Goal: Task Accomplishment & Management: Manage account settings

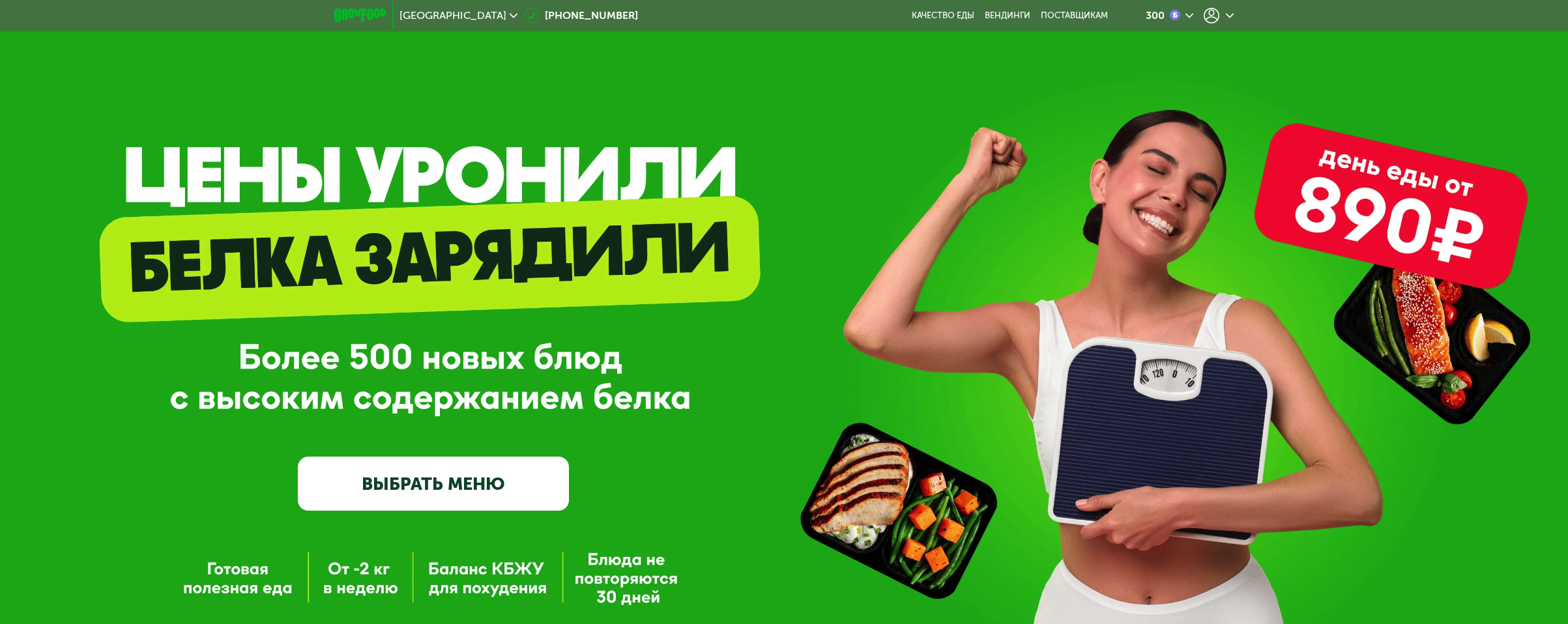
scroll to position [78, 0]
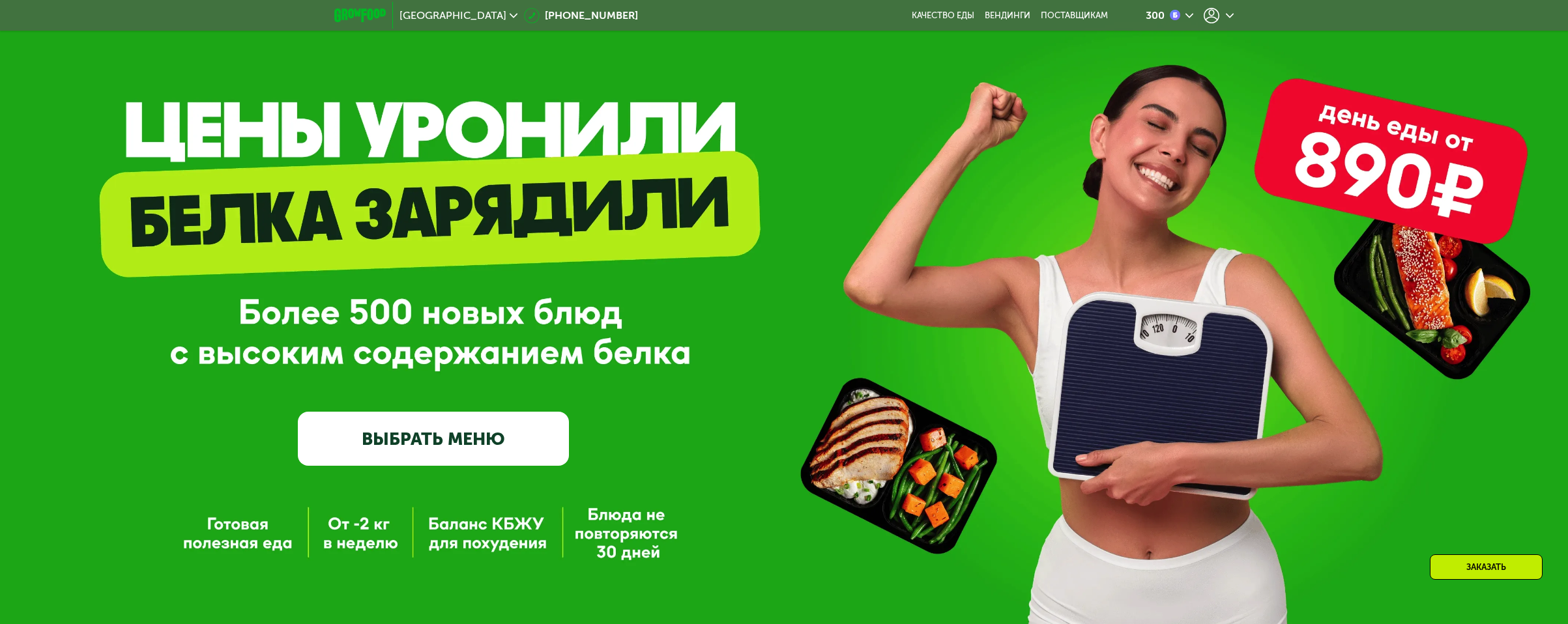
click at [1215, 21] on icon at bounding box center [1212, 15] width 16 height 16
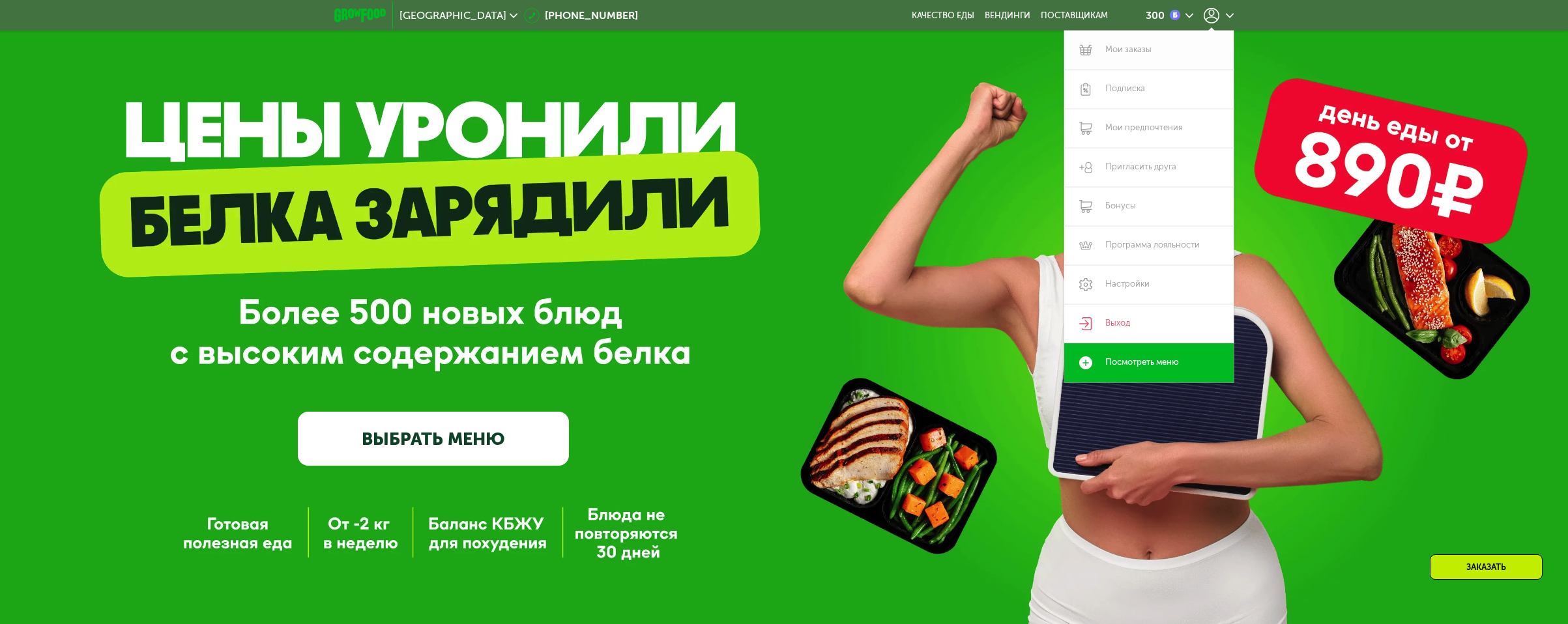
click at [1140, 50] on link "Мои заказы" at bounding box center [1149, 50] width 170 height 39
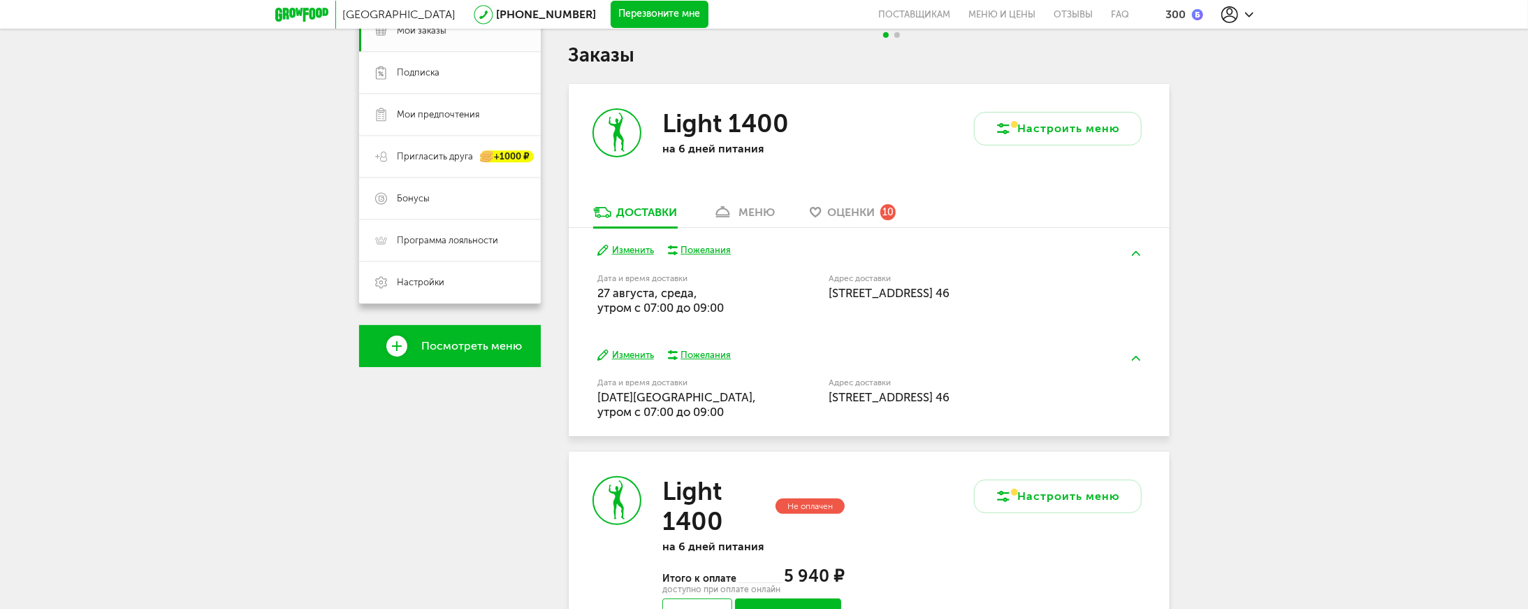
scroll to position [228, 0]
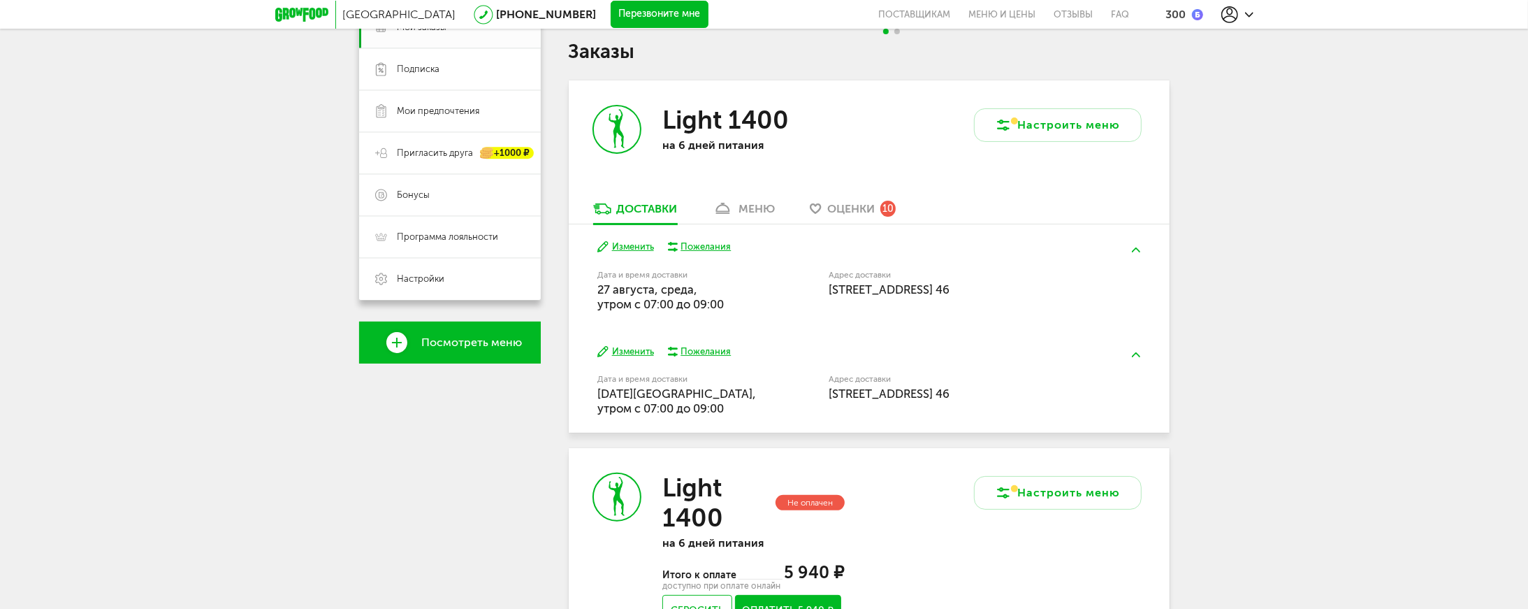
drag, startPoint x: 590, startPoint y: 311, endPoint x: 746, endPoint y: 311, distance: 155.1
click at [746, 311] on div "[DATE] Изменить Пожелания Дата и время доставки [DATE], утром c 07:00 до 09:00 …" at bounding box center [869, 276] width 601 height 104
click at [743, 311] on div "Дата и время доставки [DATE], утром c 07:00 до 09:00" at bounding box center [677, 291] width 160 height 41
click at [734, 311] on div "Дата и время доставки [DATE], утром c 07:00 до 09:00" at bounding box center [677, 291] width 160 height 41
click at [727, 308] on div "Дата и время доставки [DATE], утром c 07:00 до 09:00" at bounding box center [677, 291] width 160 height 41
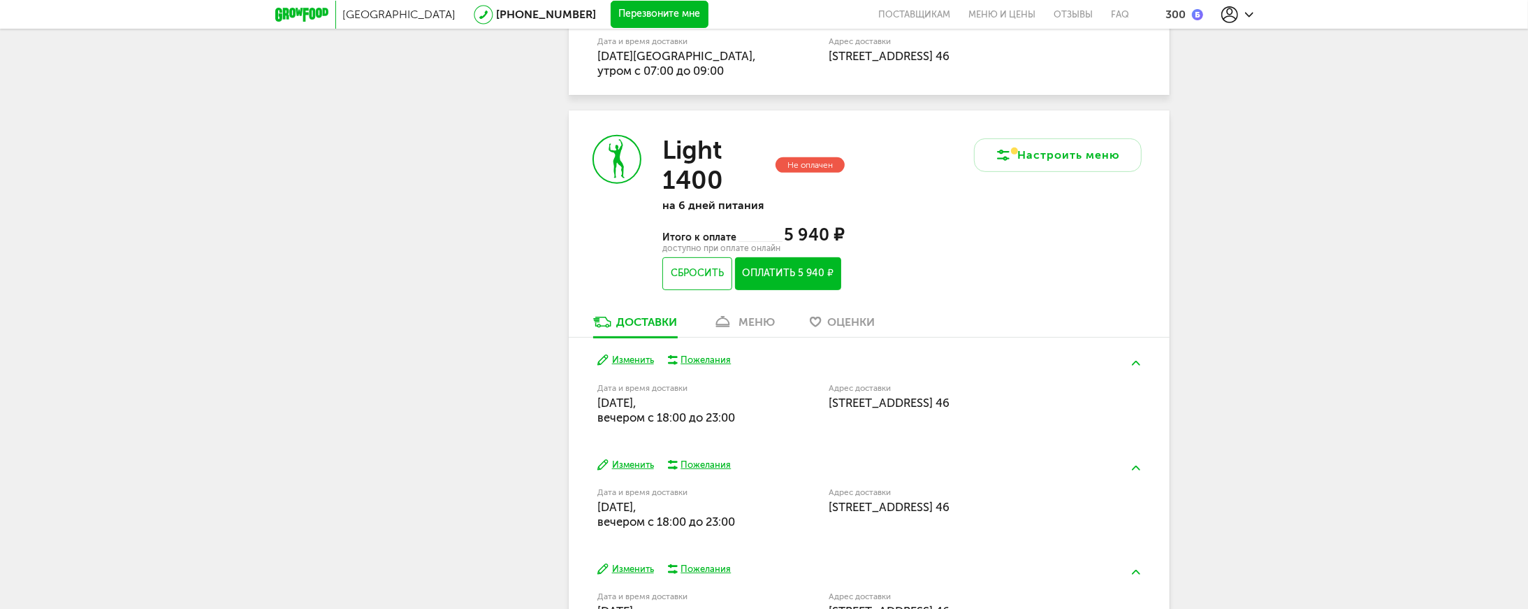
scroll to position [609, 0]
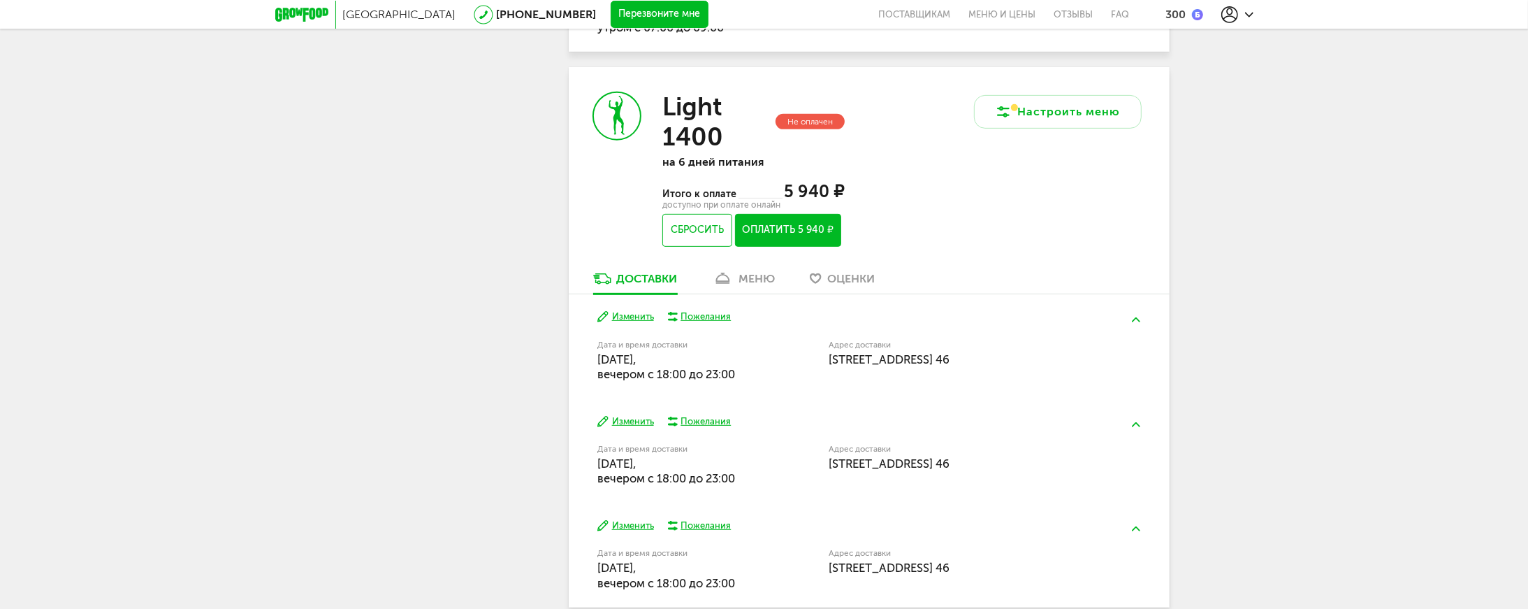
click at [626, 320] on button "Изменить" at bounding box center [625, 316] width 57 height 13
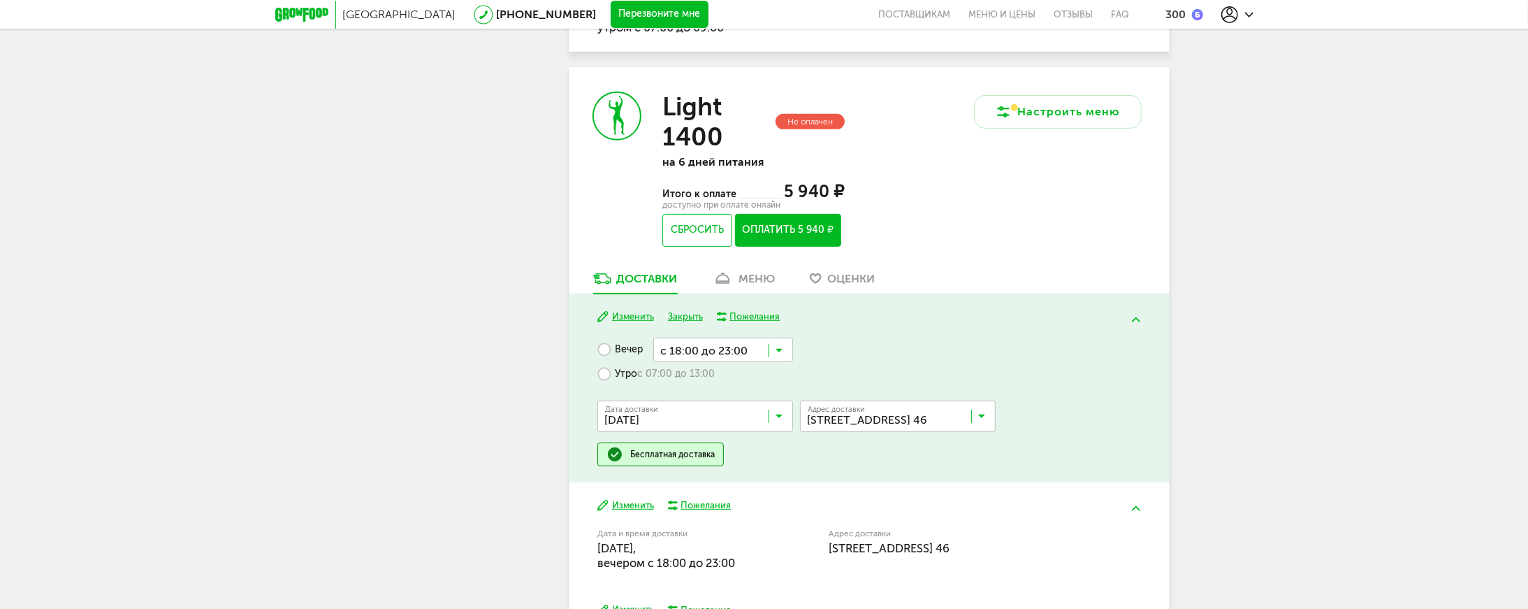
click at [629, 377] on label "Утро с 07:00 до 13:00" at bounding box center [655, 374] width 117 height 24
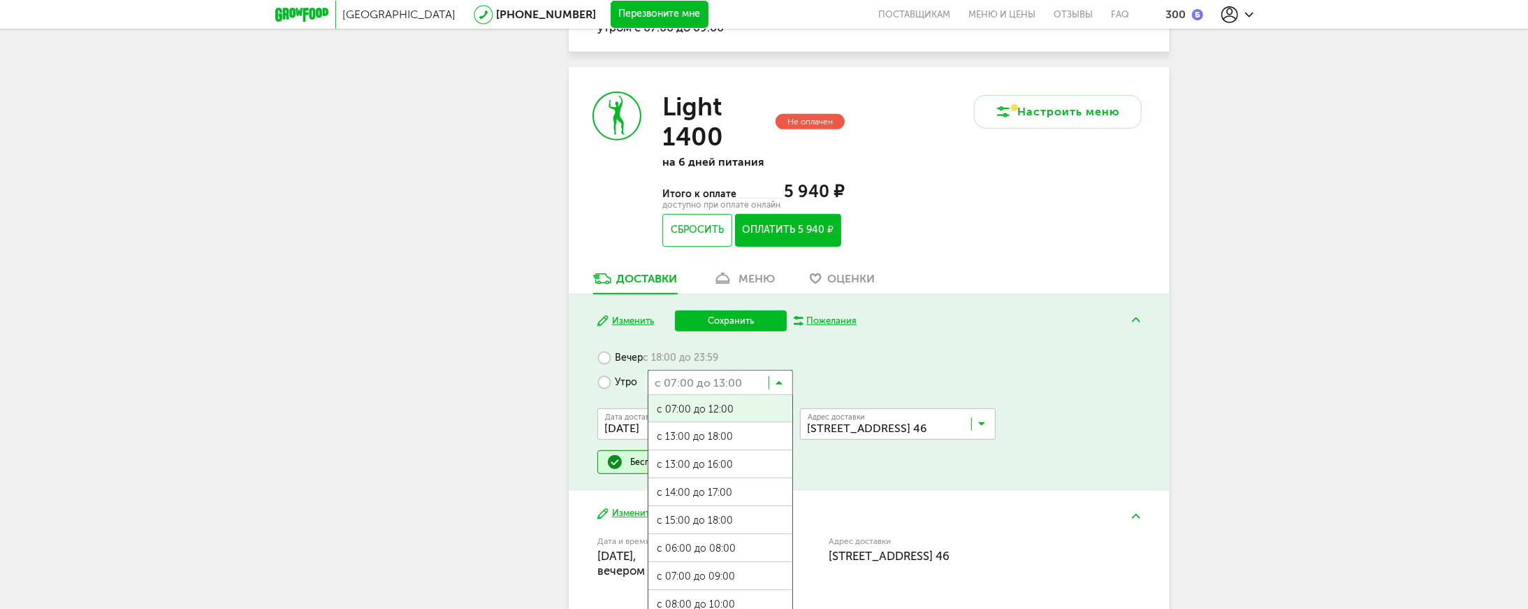
click at [772, 384] on div "с 07:00 до 13:00 Загрузка... с 07:00 до 12:00 с 13:00 до 18:00 с 13:00 до 16:00…" at bounding box center [720, 377] width 145 height 14
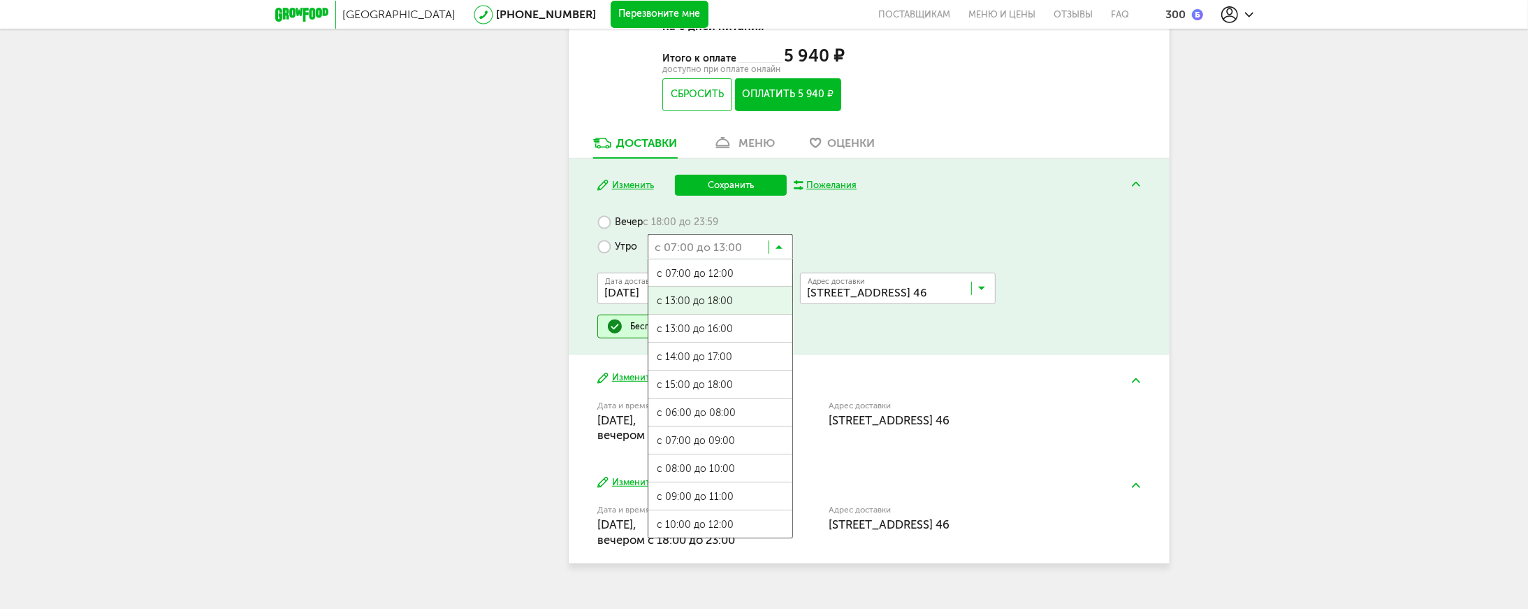
scroll to position [773, 0]
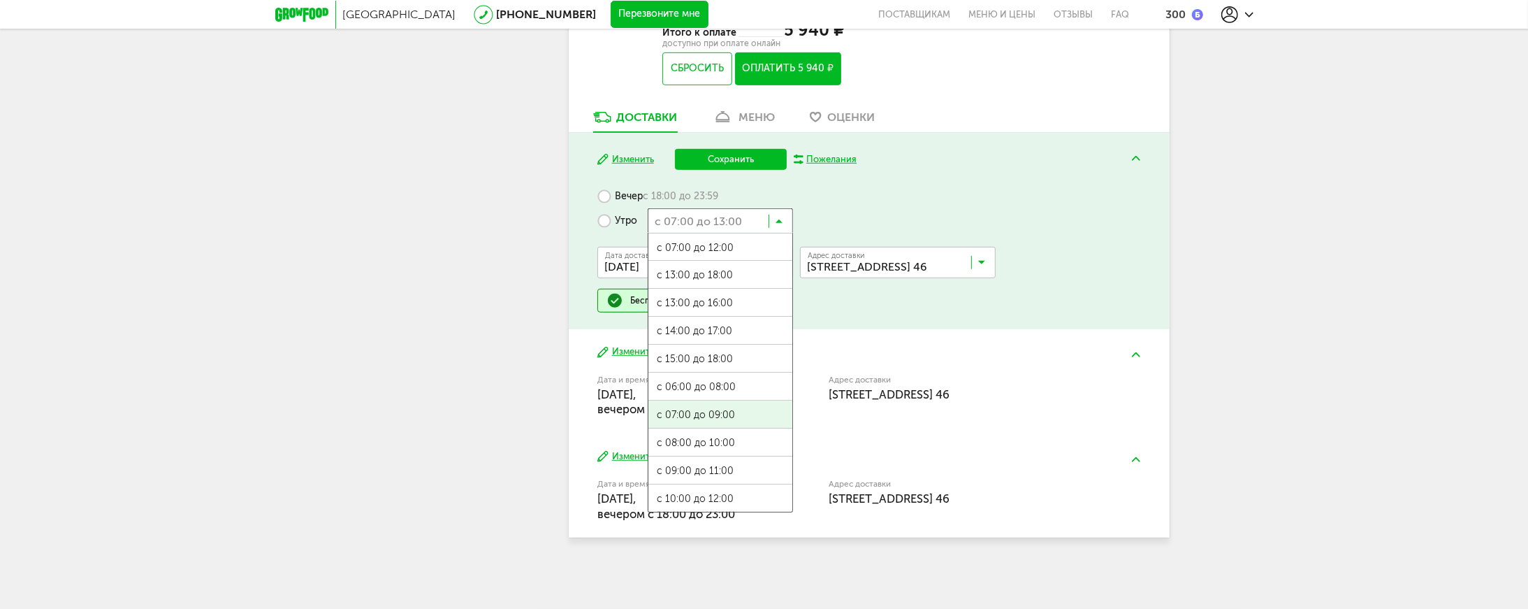
click at [720, 410] on span "с 07:00 до 09:00" at bounding box center [720, 414] width 144 height 29
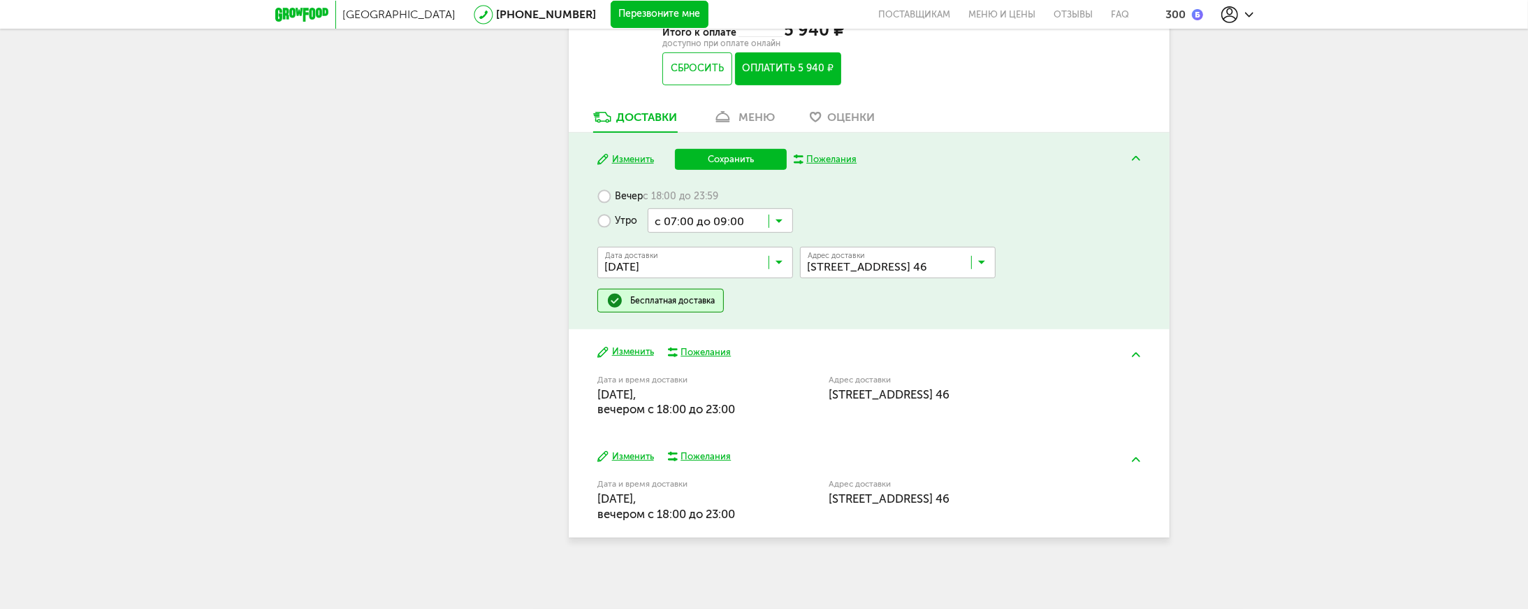
click at [762, 162] on button "Сохранить" at bounding box center [731, 159] width 112 height 21
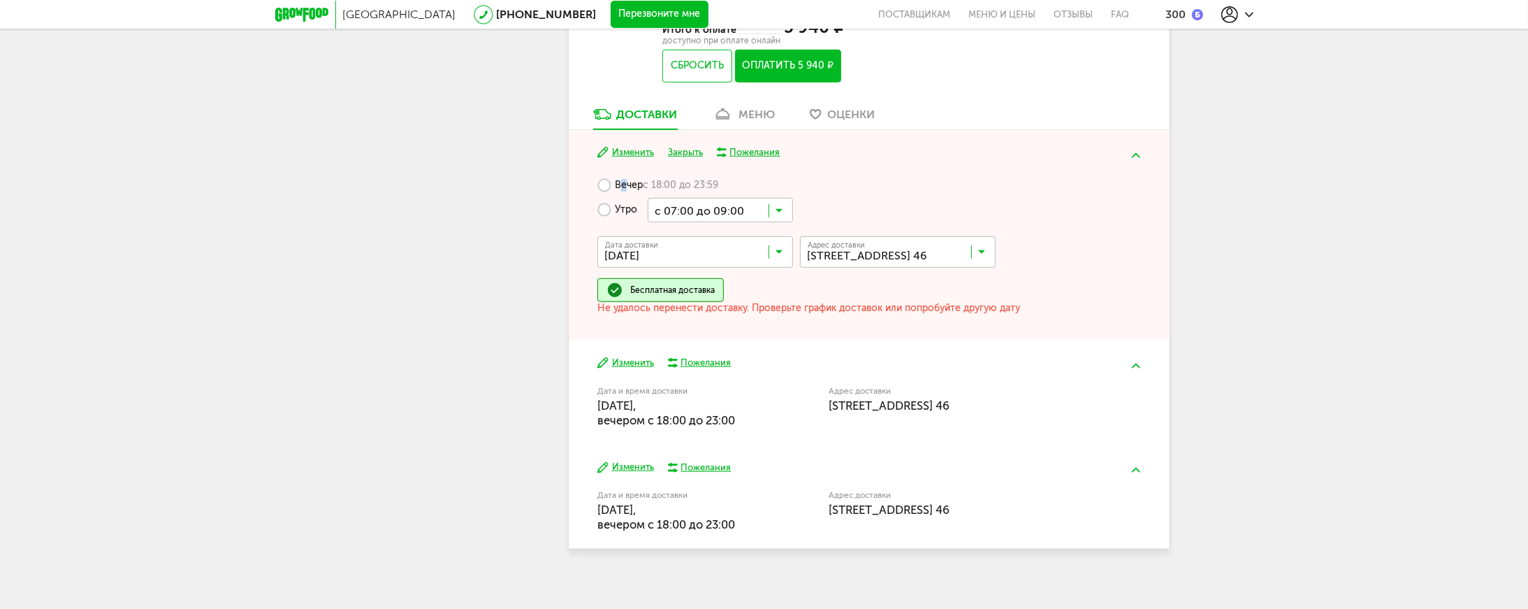
click at [621, 189] on label "Вечер с 18:00 до 23:59" at bounding box center [657, 185] width 121 height 24
click at [606, 195] on label "Вечер с 18:00 до 23:59" at bounding box center [657, 185] width 121 height 24
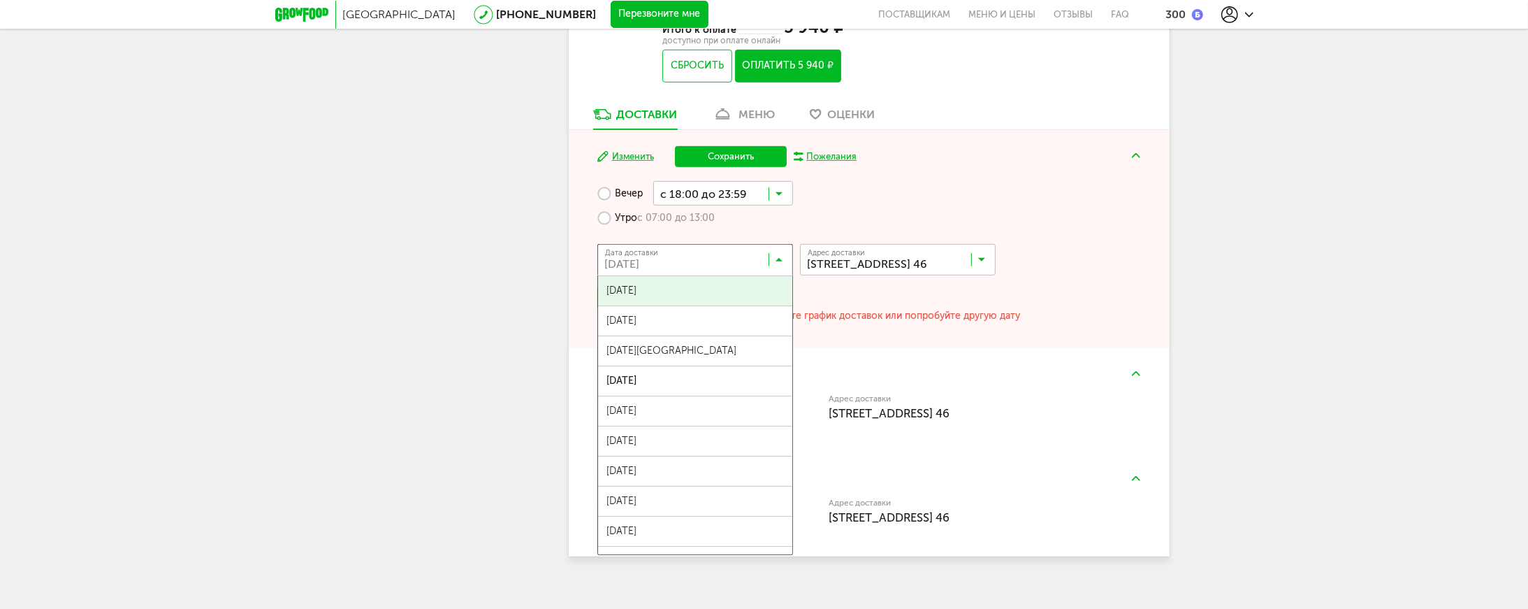
click at [746, 272] on input "Search for option" at bounding box center [699, 263] width 196 height 24
click at [700, 361] on span "[DATE][GEOGRAPHIC_DATA]" at bounding box center [695, 350] width 194 height 29
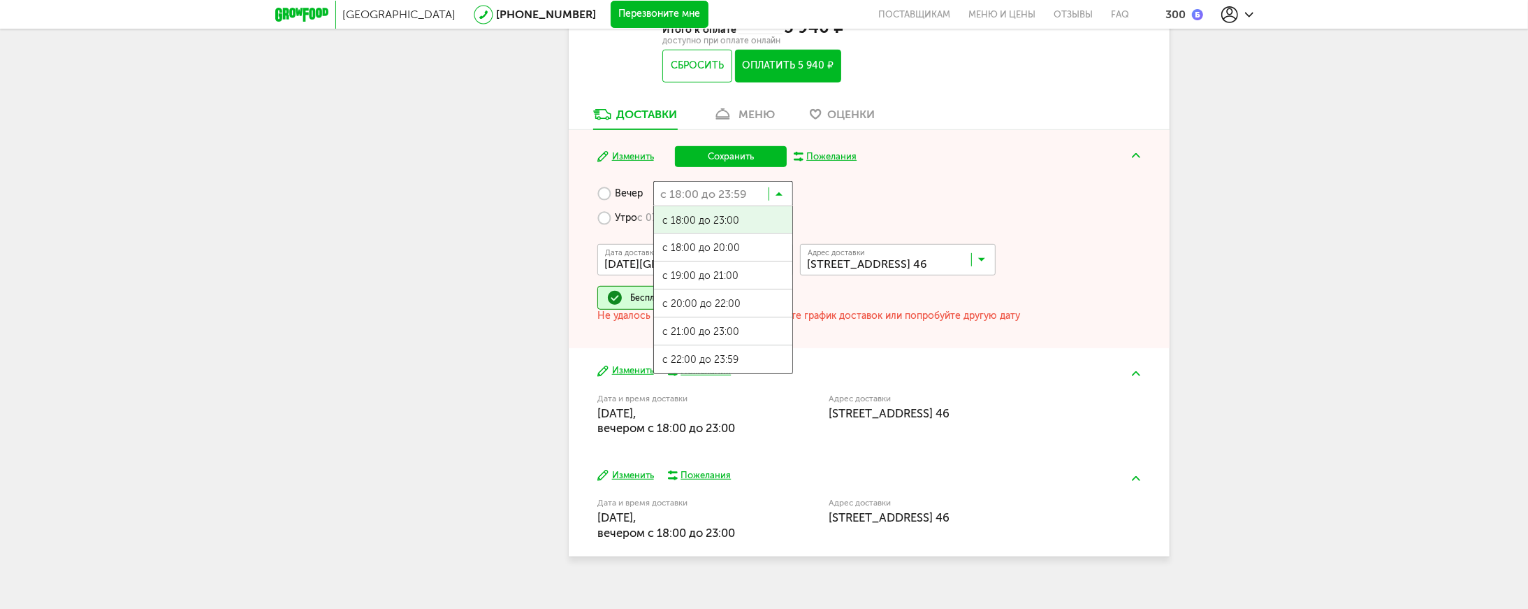
click at [776, 198] on icon at bounding box center [779, 197] width 7 height 14
click at [749, 327] on span "с 21:00 до 23:00" at bounding box center [723, 331] width 138 height 29
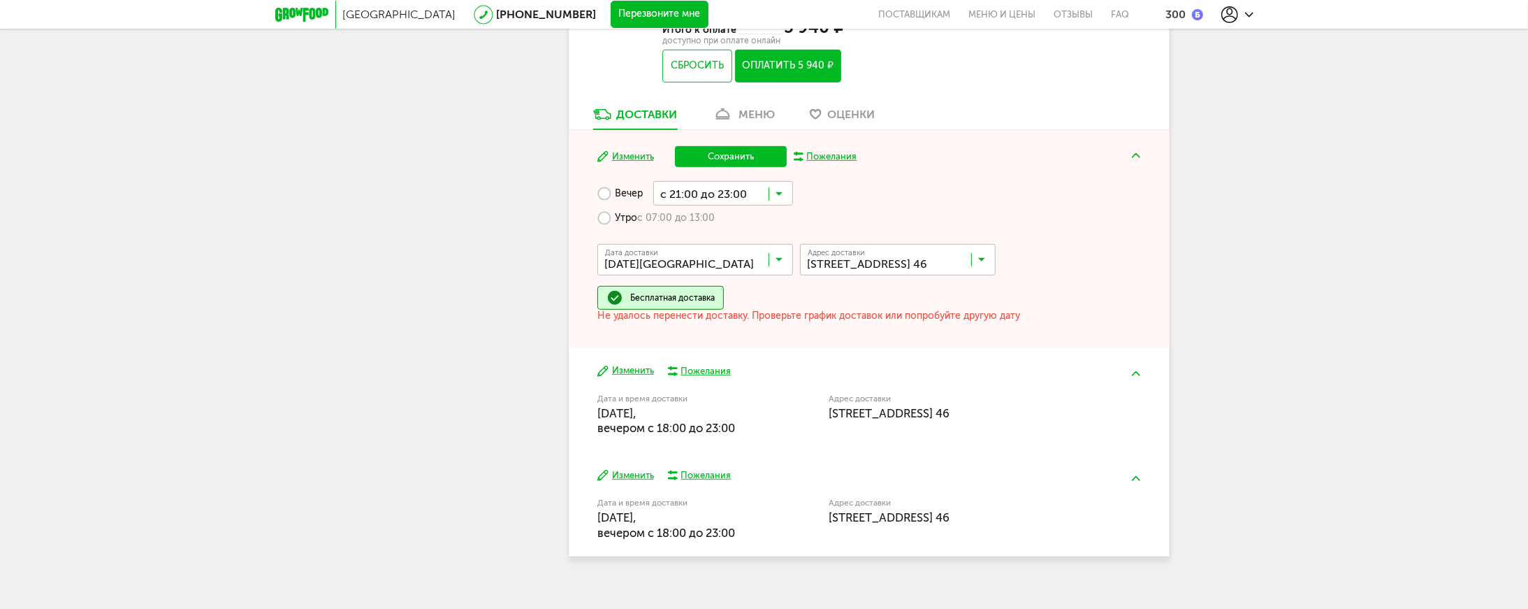
click at [748, 163] on button "Сохранить" at bounding box center [731, 156] width 112 height 21
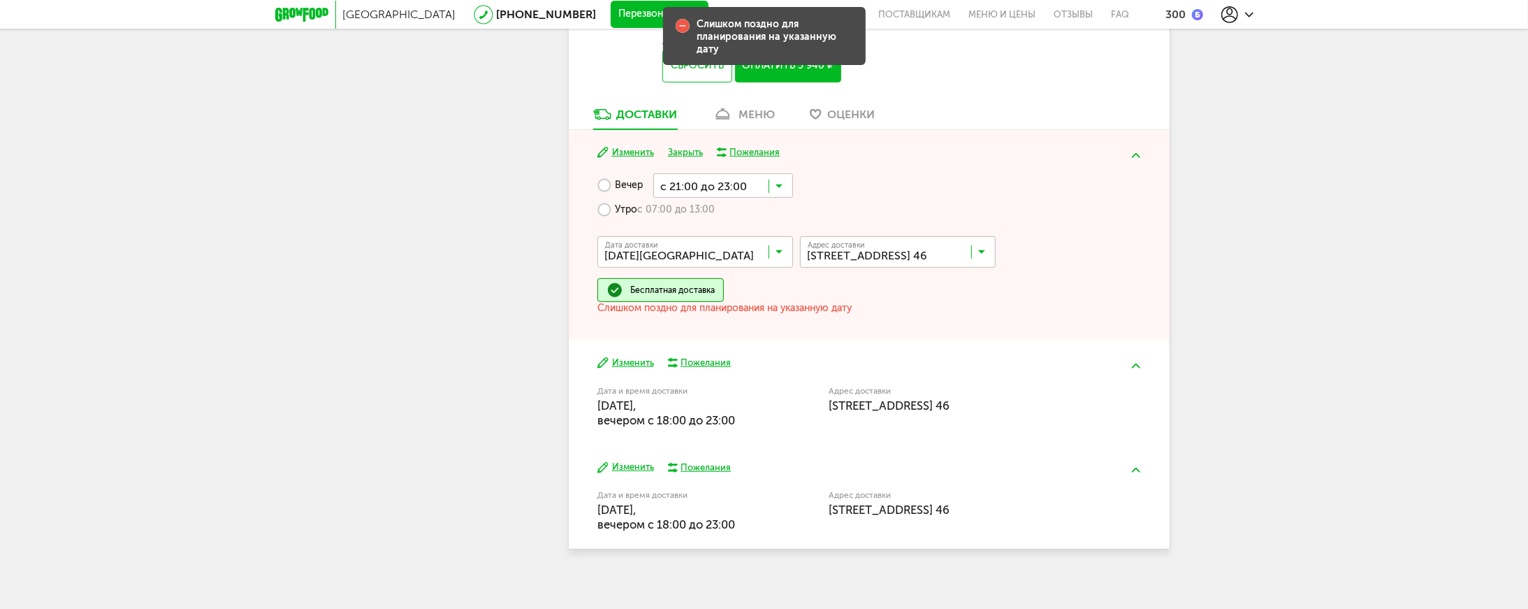
click at [732, 251] on input "Search for option" at bounding box center [699, 255] width 196 height 24
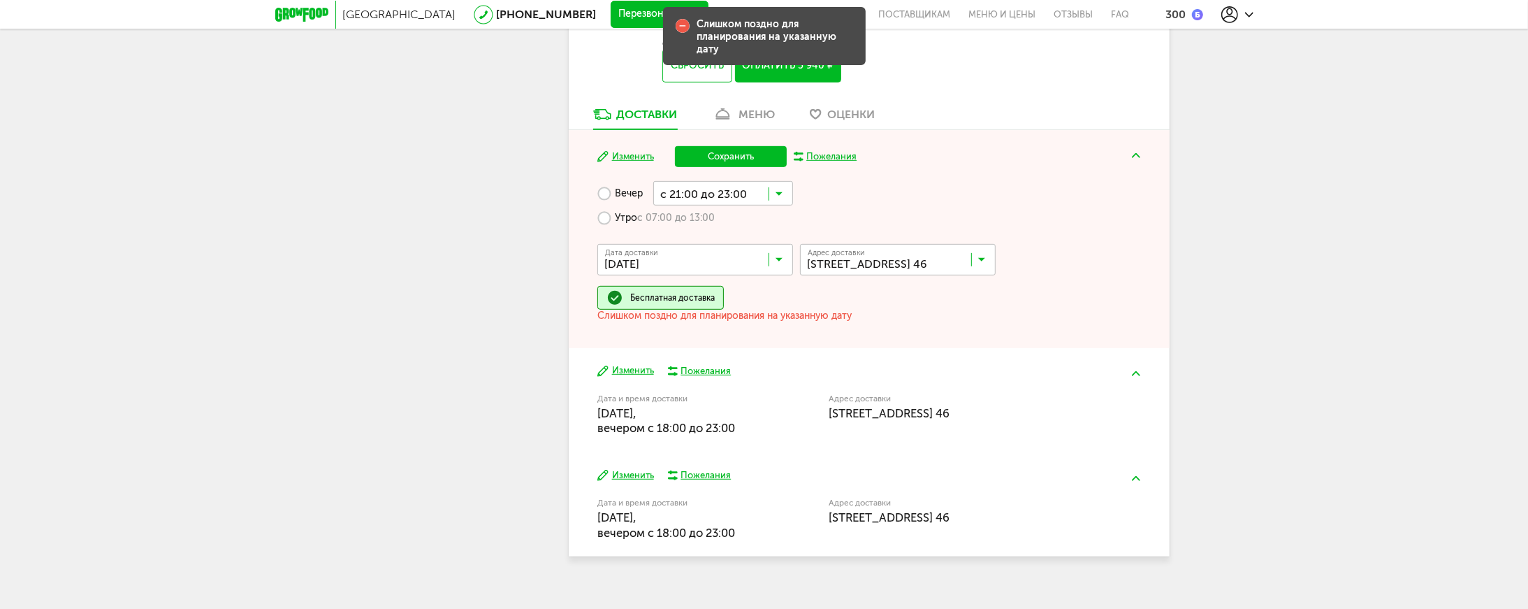
click at [691, 368] on span "[DATE]" at bounding box center [695, 380] width 194 height 29
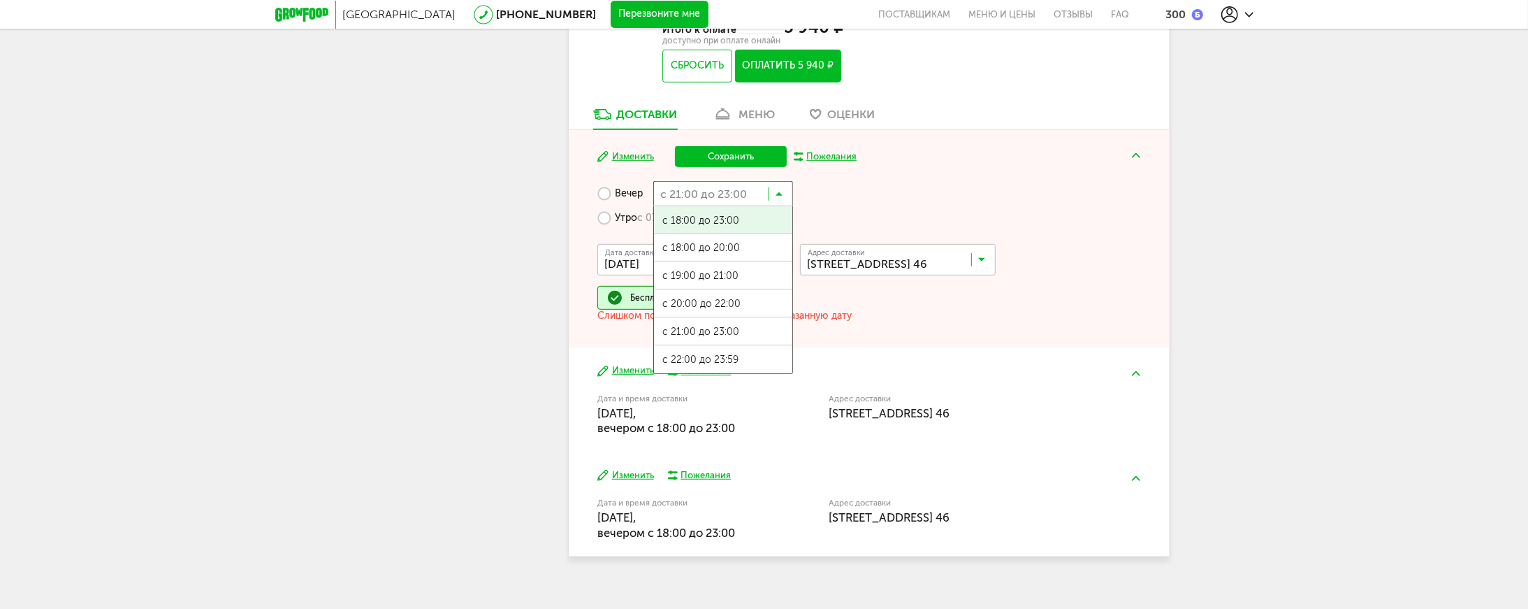
click at [766, 203] on input "Search for option" at bounding box center [723, 193] width 140 height 24
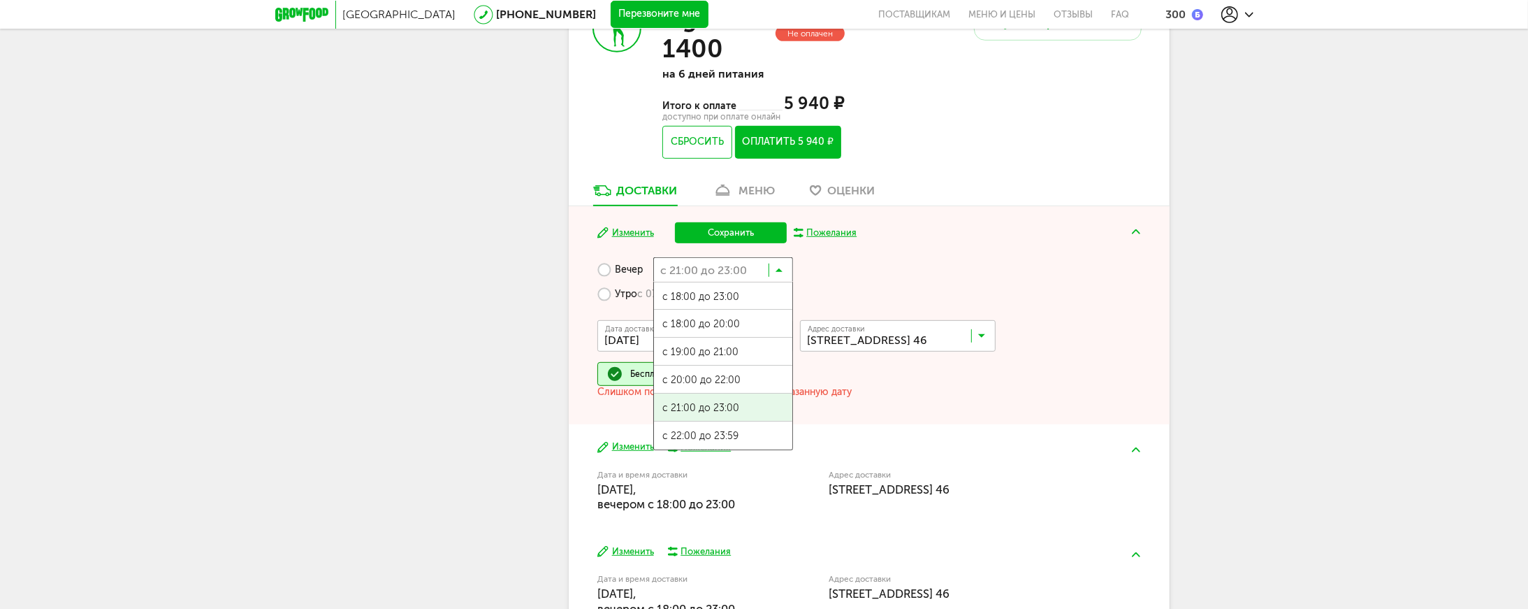
scroll to position [1, 0]
click at [933, 257] on div "Изменить Сохранить Пожелания Вечер с 21:00 до 23:00 Загрузка... с 18:00 до 23:0…" at bounding box center [869, 315] width 601 height 218
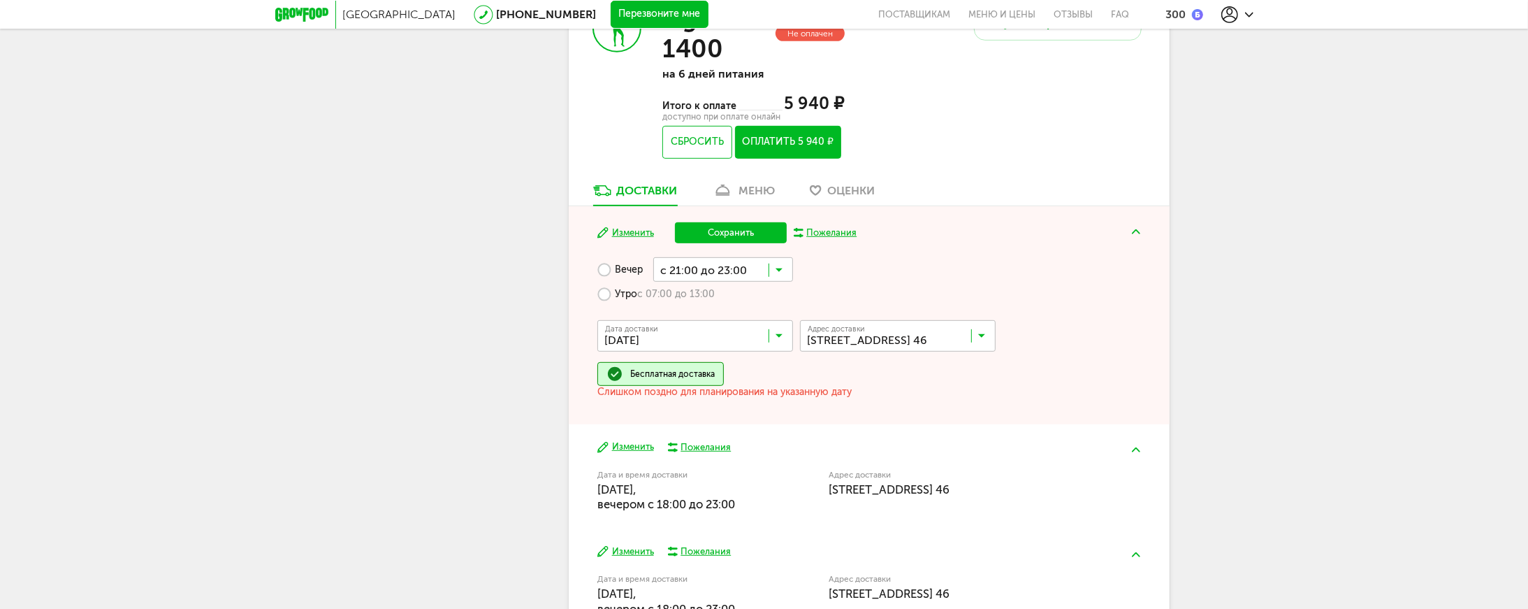
click at [750, 340] on input "Search for option" at bounding box center [699, 339] width 196 height 24
click at [732, 479] on span "[DATE]" at bounding box center [695, 486] width 194 height 29
click at [743, 233] on button "Сохранить" at bounding box center [731, 232] width 112 height 21
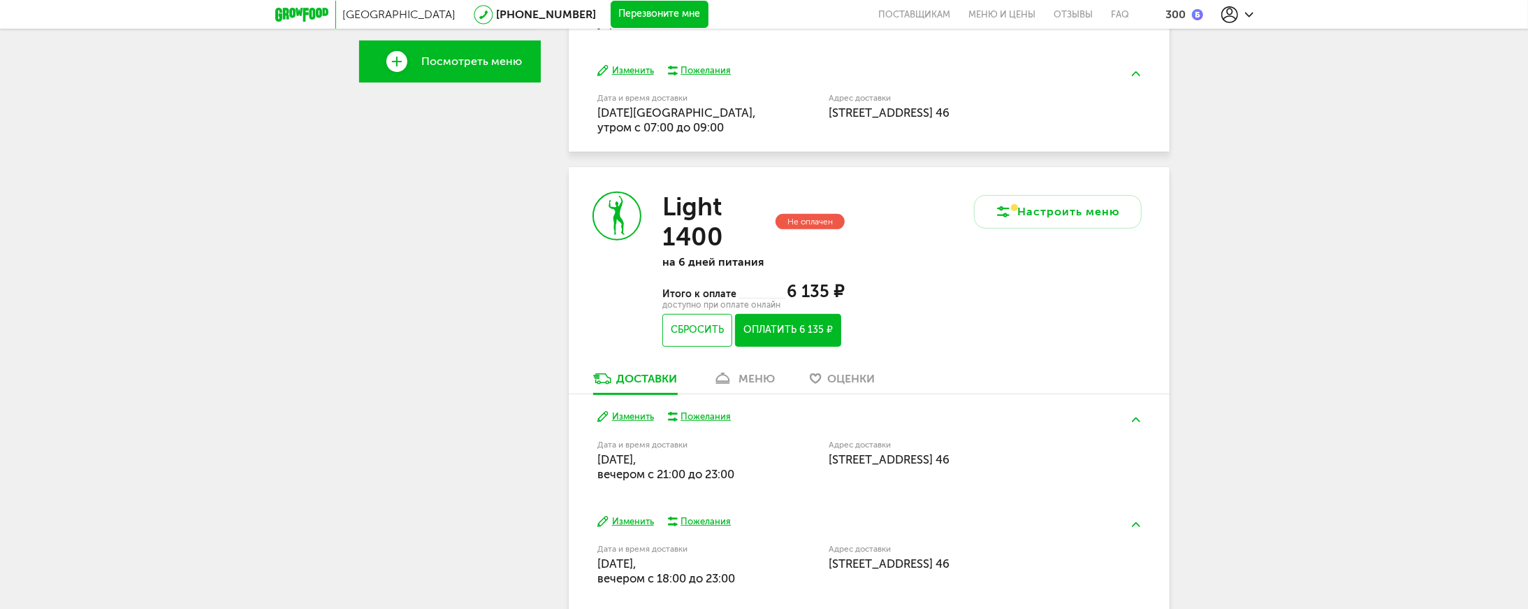
scroll to position [682, 0]
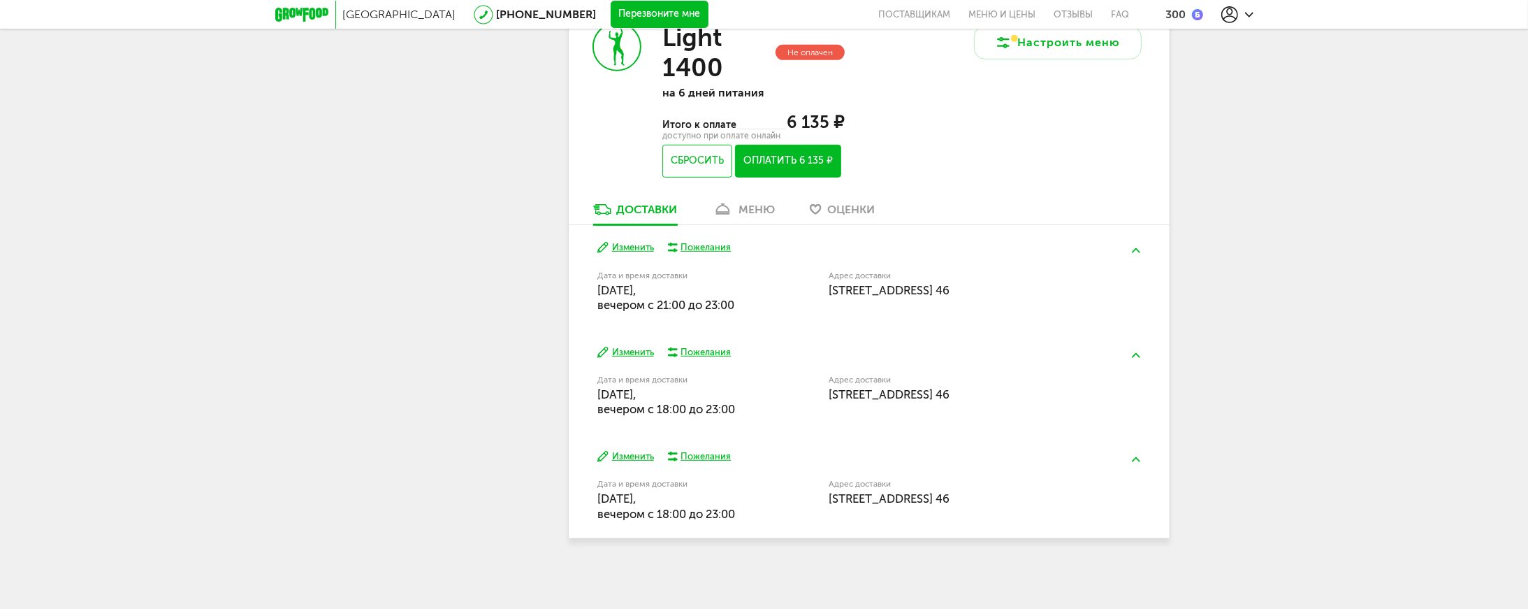
drag, startPoint x: 634, startPoint y: 354, endPoint x: 774, endPoint y: 426, distance: 157.8
click at [774, 426] on div "Изменить Пожелания Дата и время доставки [DATE], вечером c 18:00 до 23:00 Адрес…" at bounding box center [869, 381] width 601 height 104
click at [629, 349] on button "Изменить" at bounding box center [625, 352] width 57 height 13
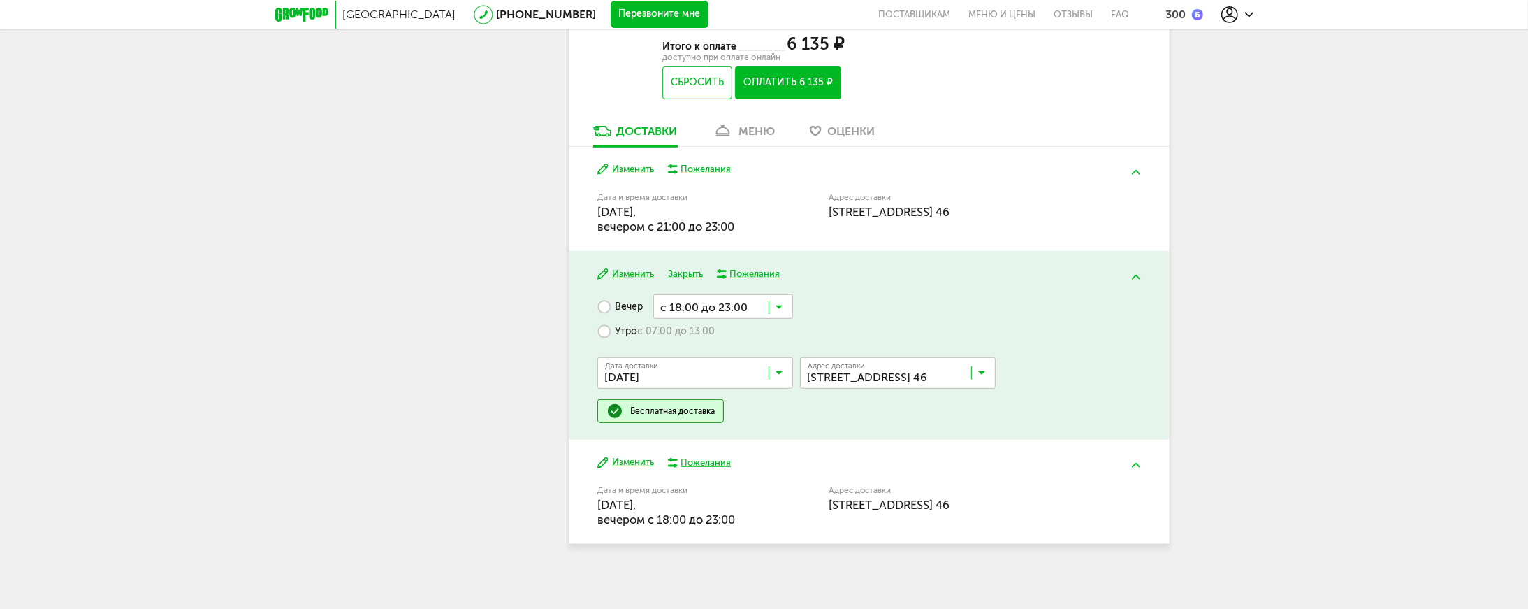
scroll to position [758, 0]
click at [615, 339] on label "Утро с 07:00 до 13:00" at bounding box center [655, 329] width 117 height 24
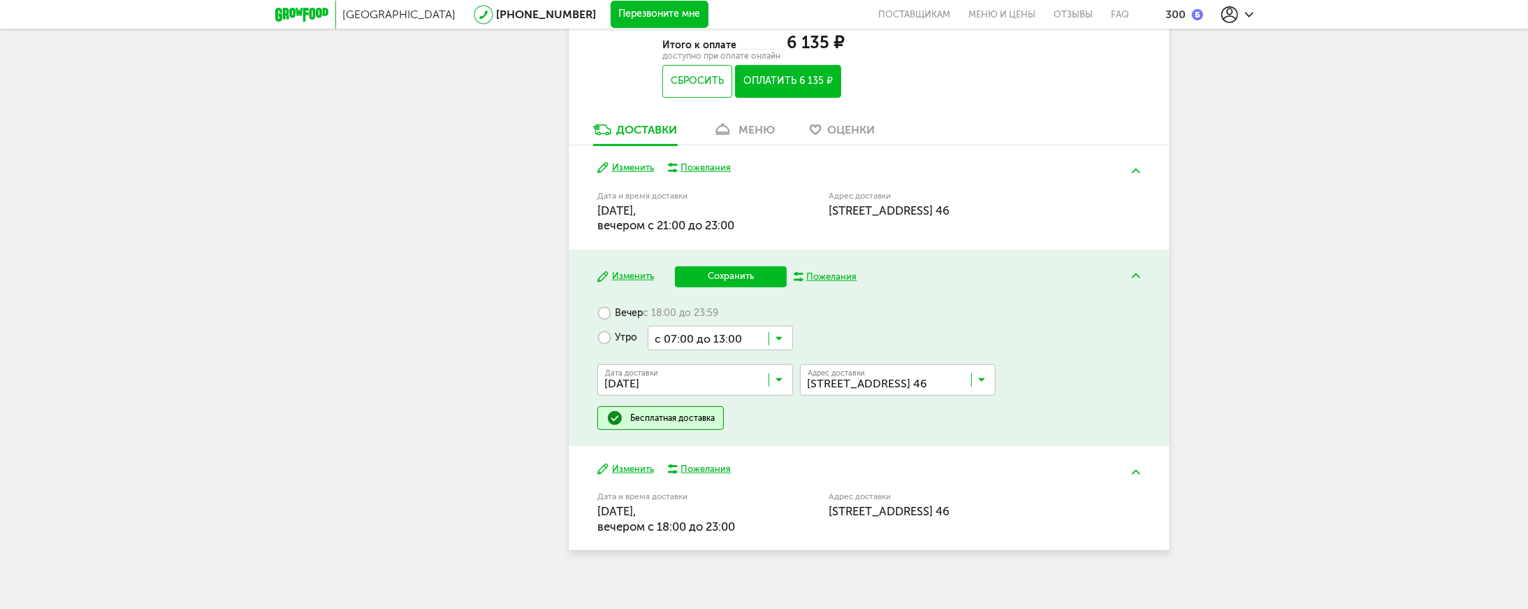
click at [741, 338] on input "Search for option" at bounding box center [720, 338] width 145 height 24
click at [750, 503] on ul "с 07:00 до 12:00 с 13:00 до 18:00 с 13:00 до 16:00 с 14:00 до 17:00 с 15:00 до …" at bounding box center [720, 489] width 145 height 279
click at [737, 282] on button "Сохранить" at bounding box center [731, 276] width 112 height 21
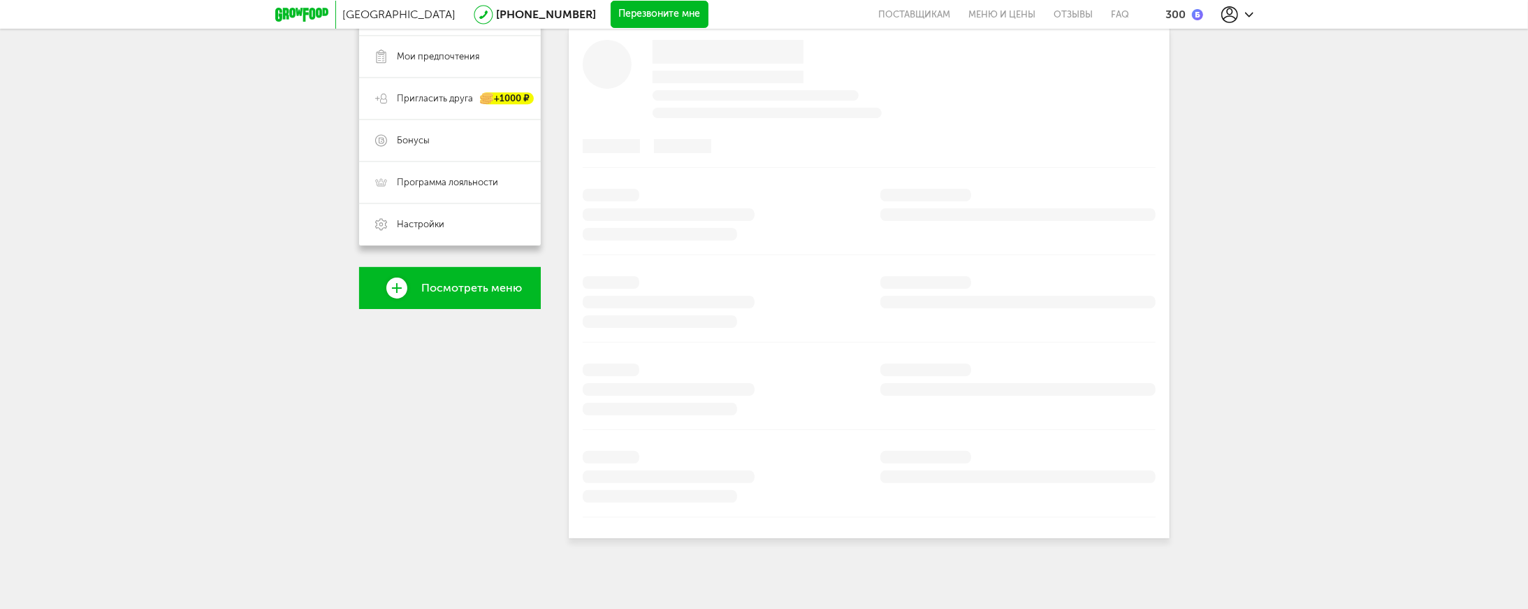
scroll to position [682, 0]
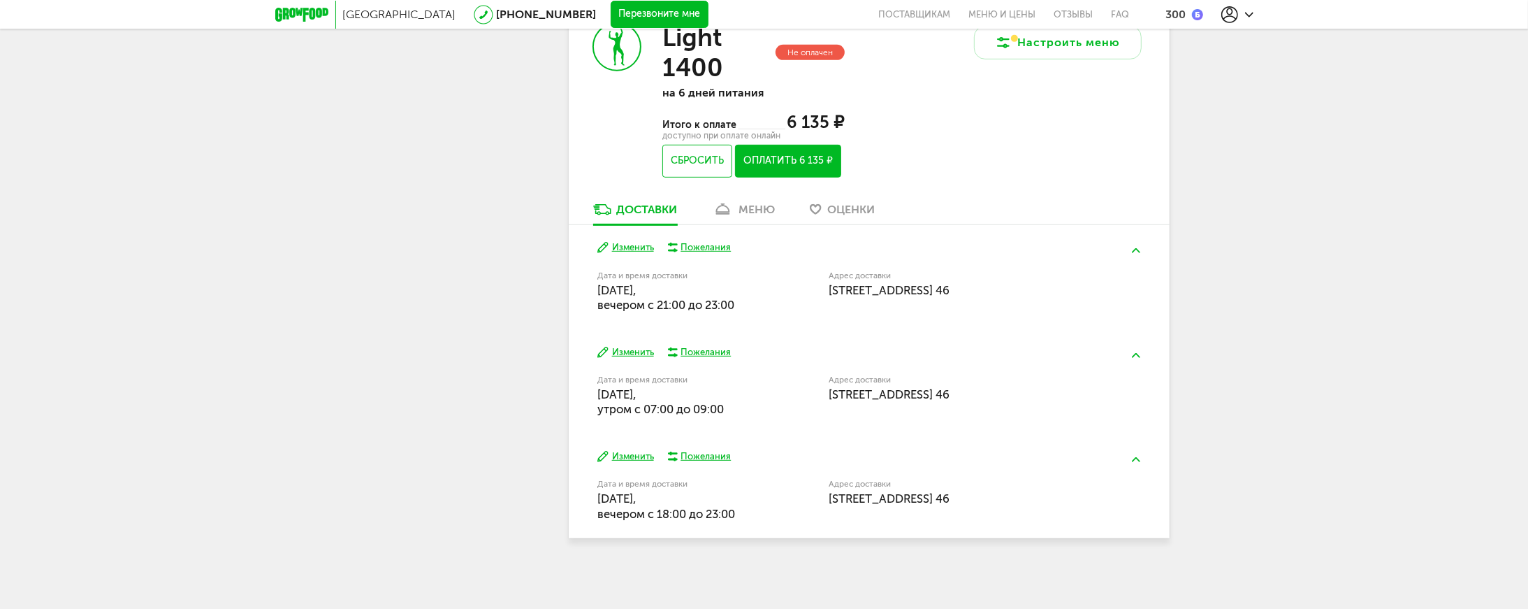
click at [637, 458] on button "Изменить" at bounding box center [625, 456] width 57 height 13
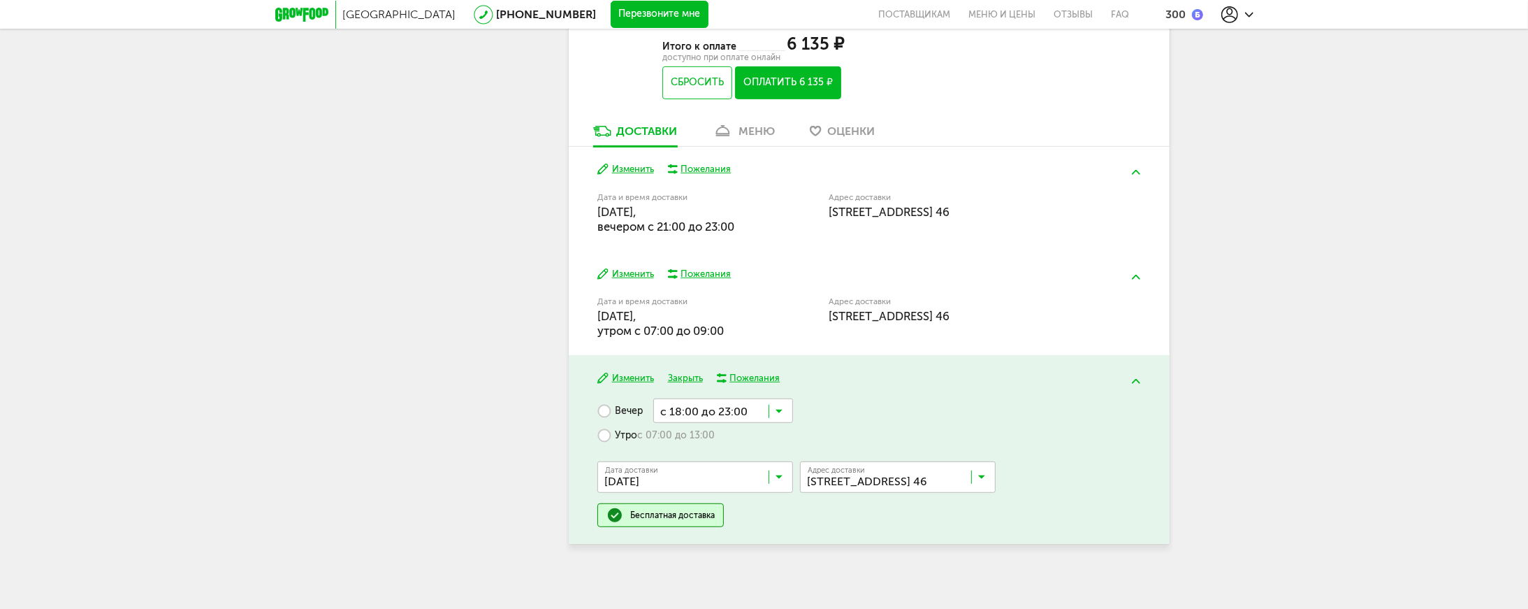
scroll to position [766, 0]
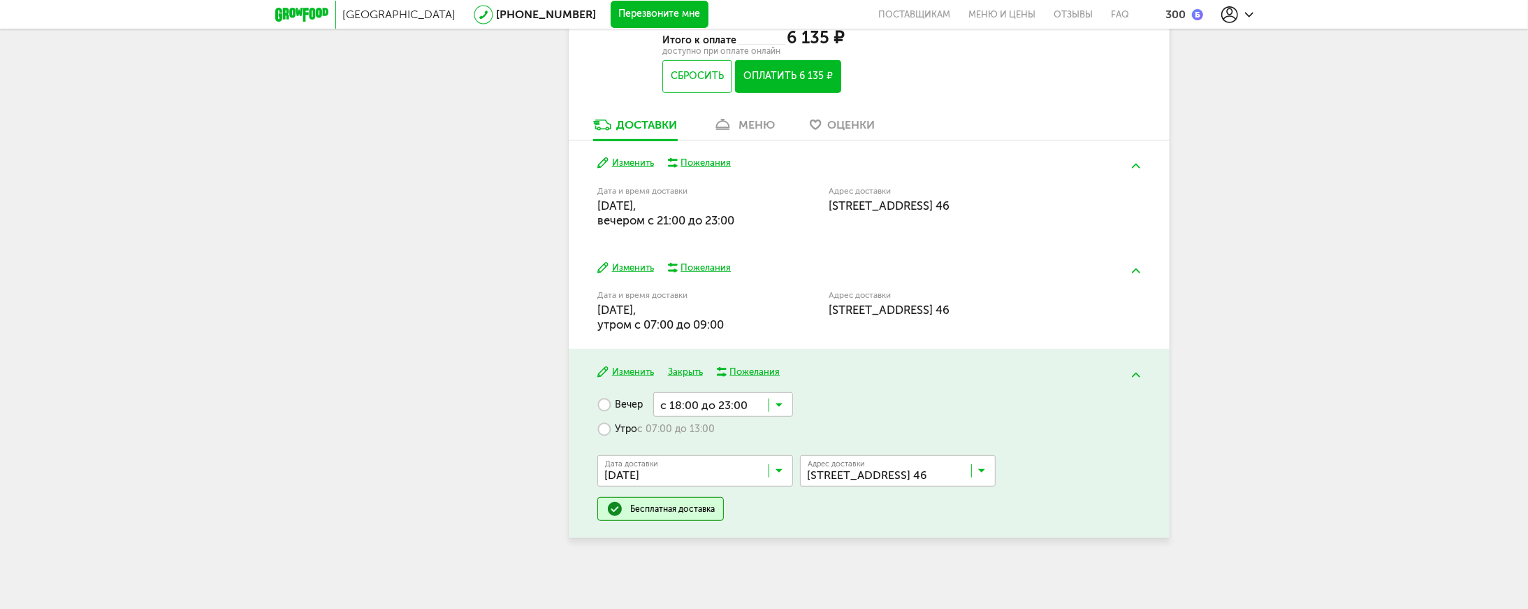
click at [629, 433] on label "Утро с 07:00 до 13:00" at bounding box center [655, 428] width 117 height 24
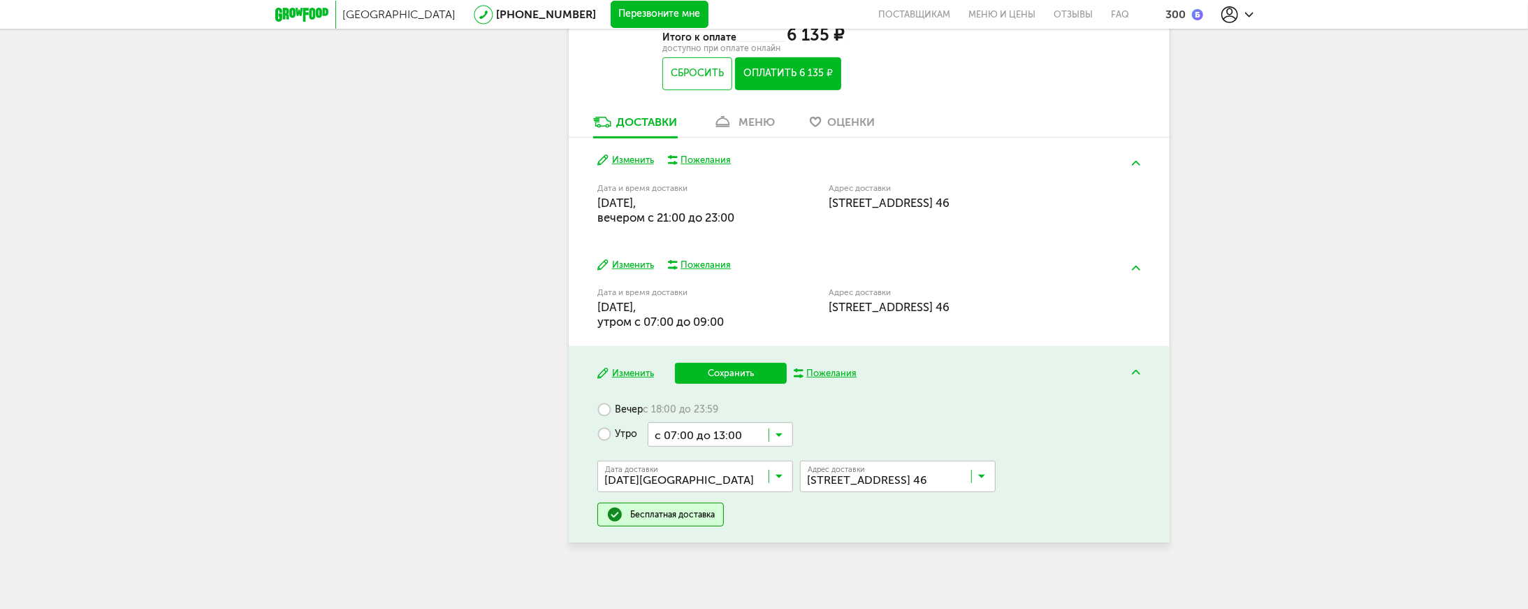
click at [755, 430] on input "Search for option" at bounding box center [720, 434] width 145 height 24
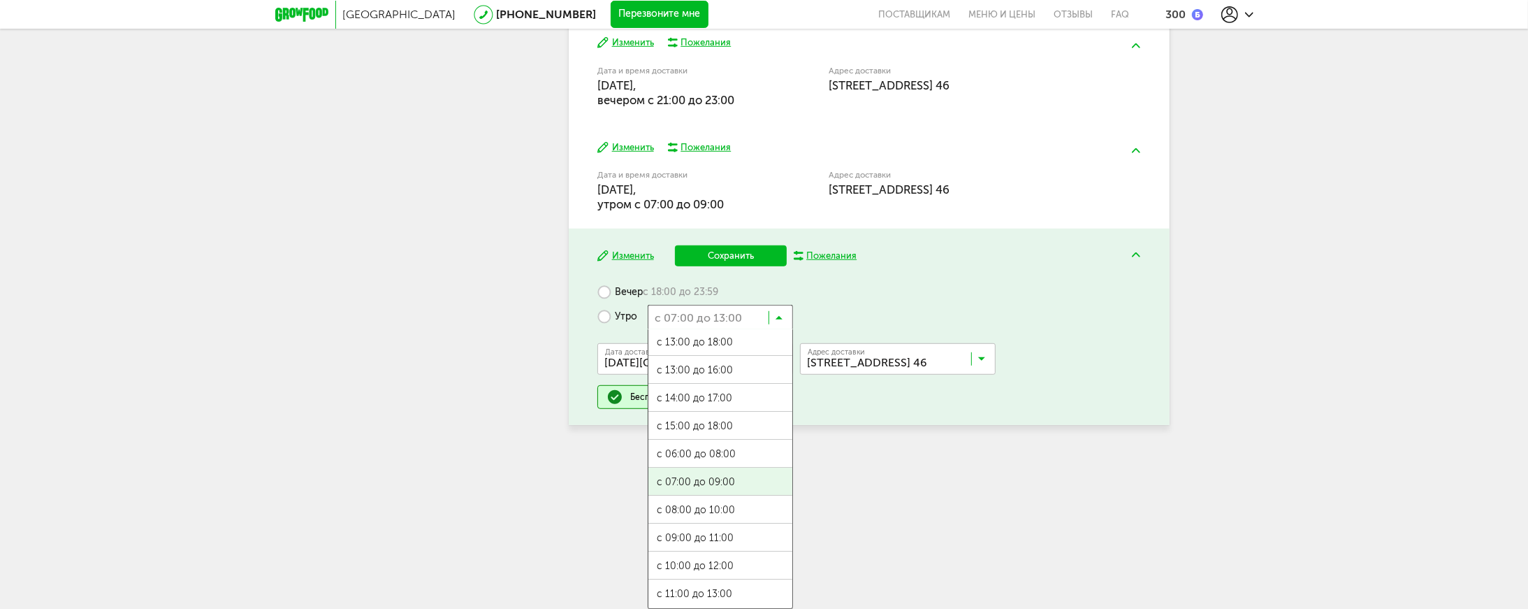
scroll to position [0, 0]
click at [753, 479] on ul "с 07:00 до 12:00 с 13:00 до 18:00 с 13:00 до 16:00 с 14:00 до 17:00 с 15:00 до …" at bounding box center [720, 468] width 145 height 279
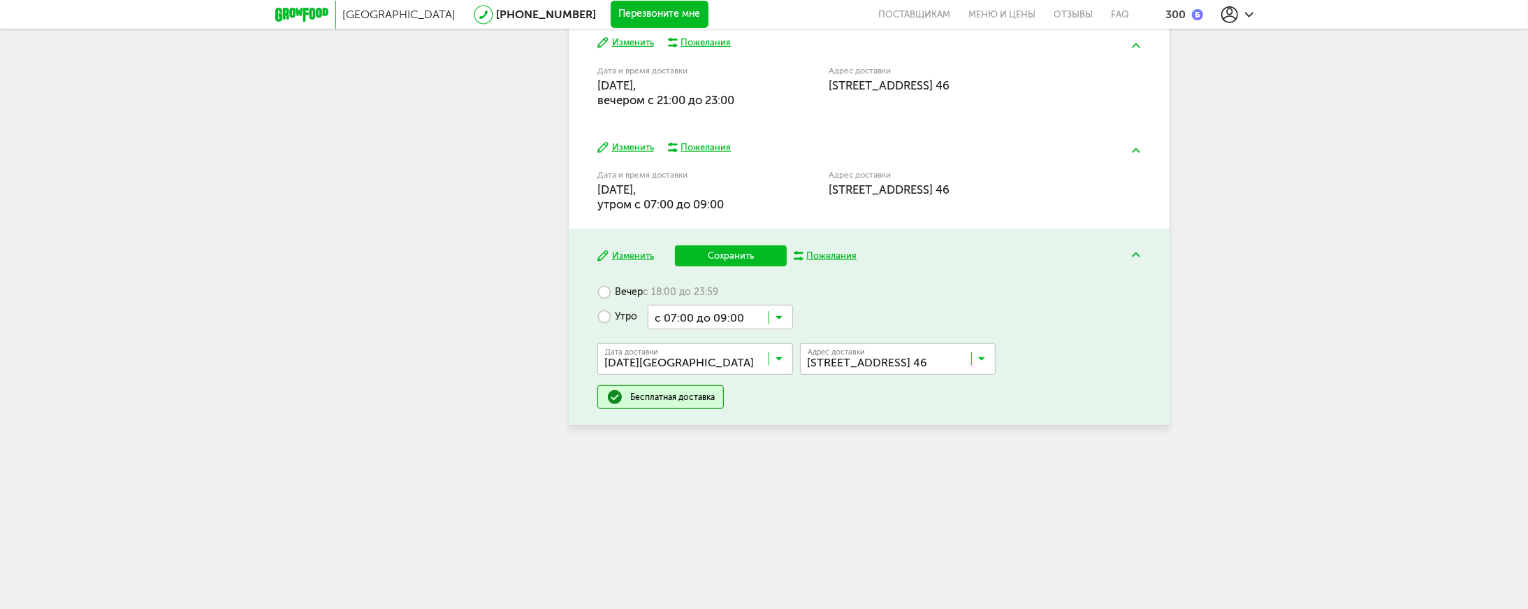
scroll to position [773, 0]
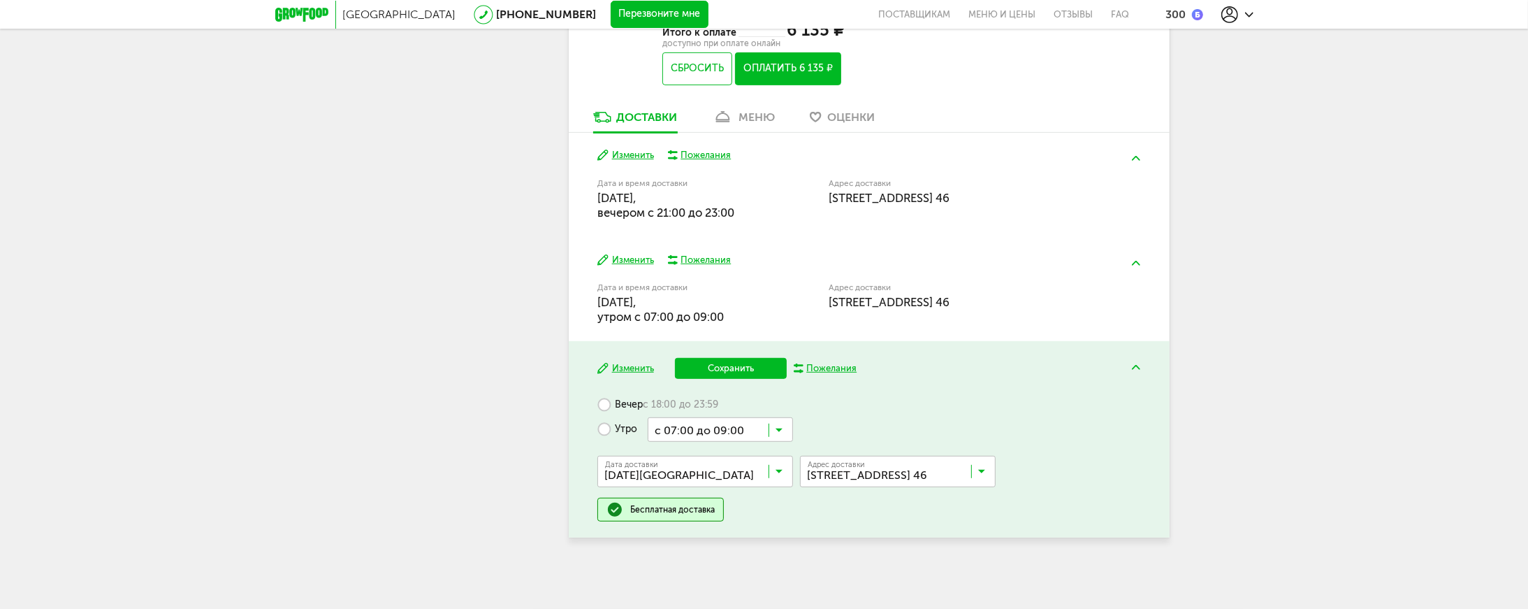
click at [712, 375] on button "Сохранить" at bounding box center [731, 368] width 112 height 21
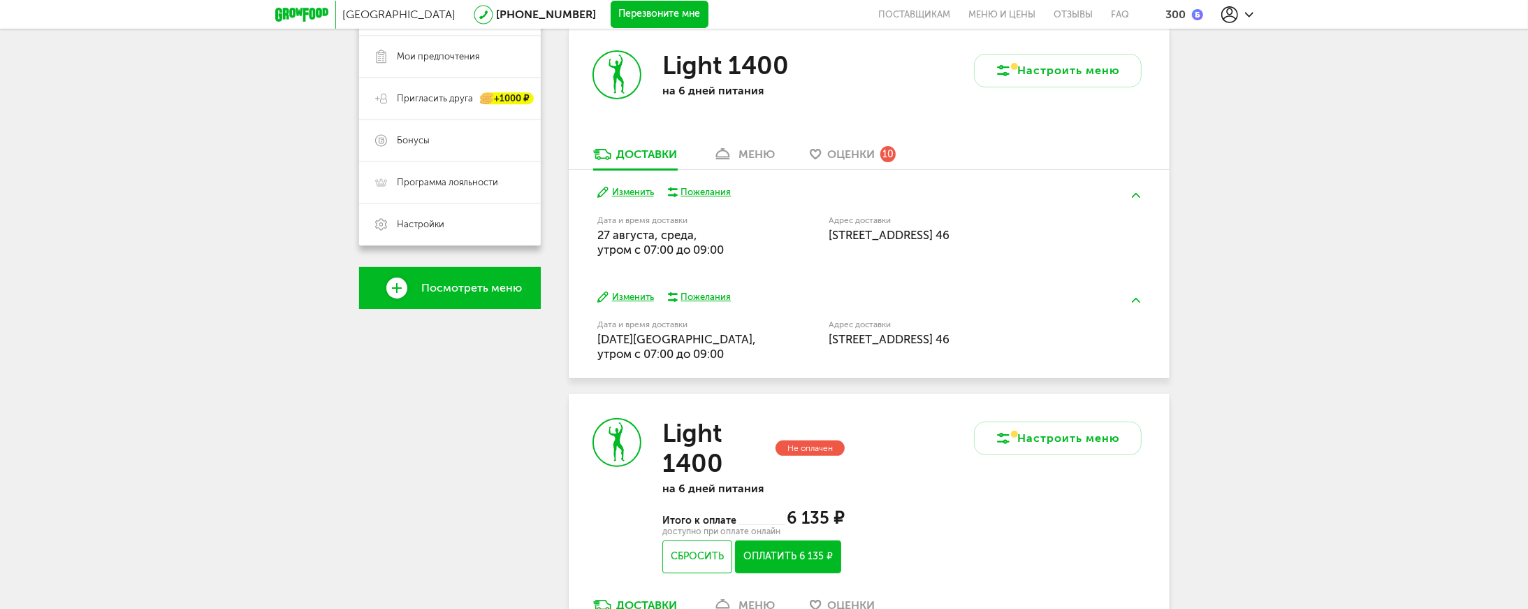
scroll to position [682, 0]
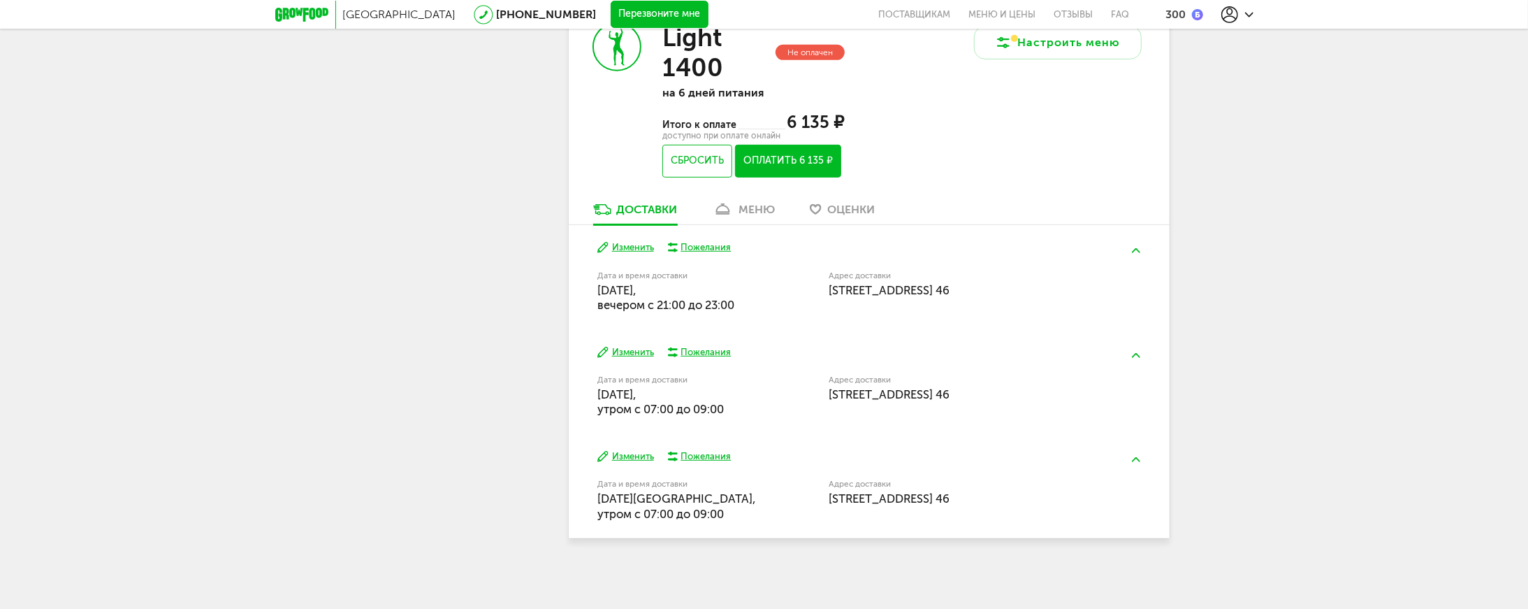
drag, startPoint x: 599, startPoint y: 286, endPoint x: 762, endPoint y: 306, distance: 163.4
click at [762, 306] on div "Дата и время доставки [DATE][GEOGRAPHIC_DATA], вечером c 21:00 до 23:00" at bounding box center [712, 290] width 231 height 45
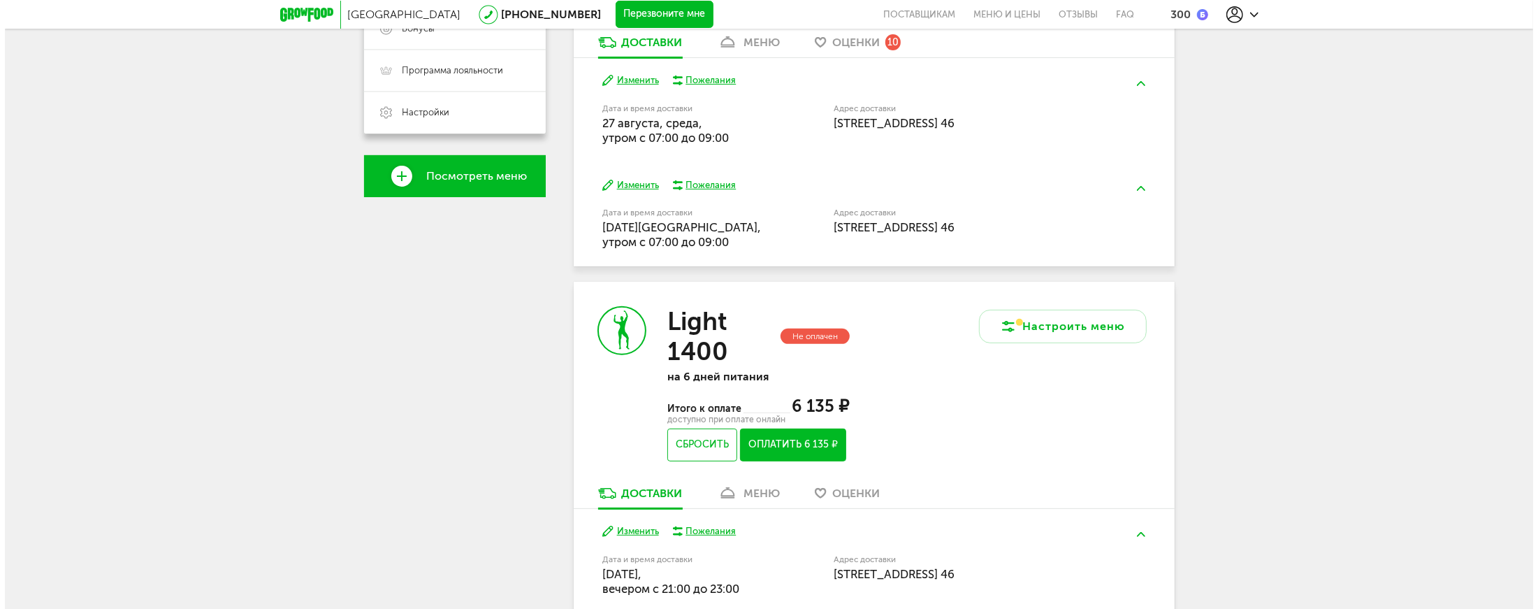
scroll to position [457, 0]
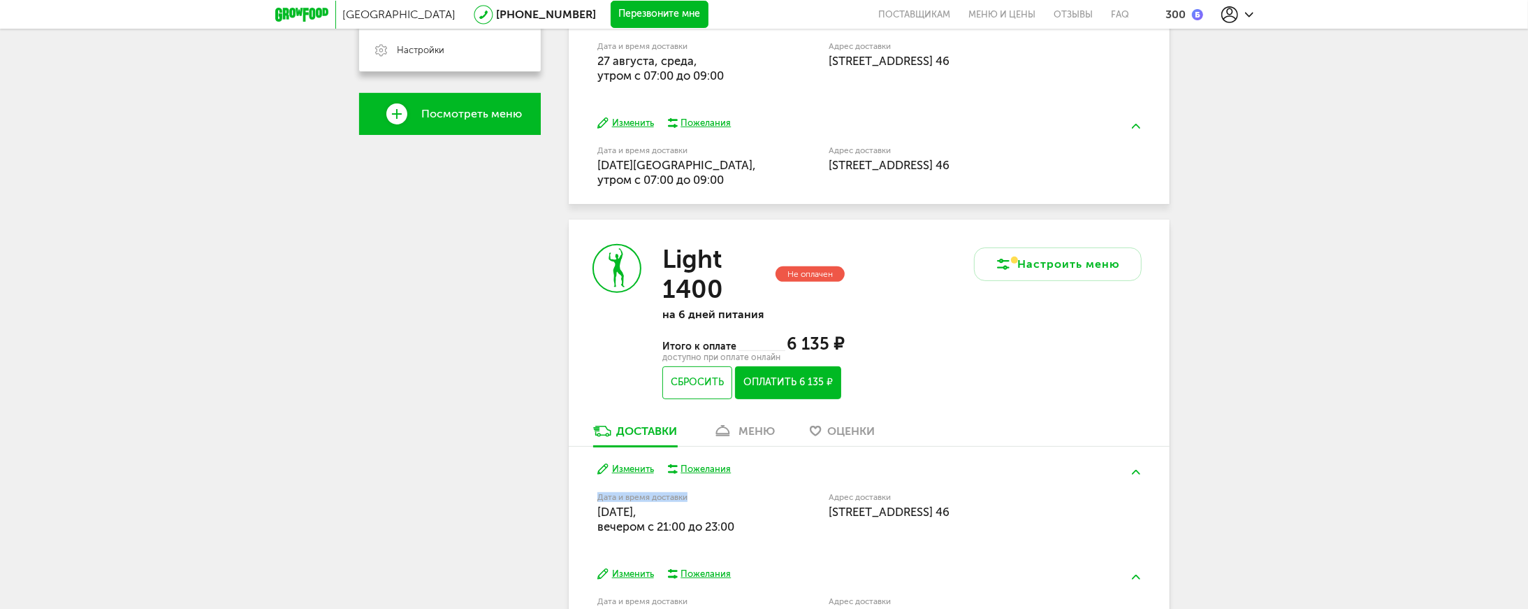
drag, startPoint x: 761, startPoint y: 497, endPoint x: 787, endPoint y: 492, distance: 26.4
click at [787, 492] on div "Дата и время доставки [DATE][GEOGRAPHIC_DATA], вечером c 21:00 до 23:00" at bounding box center [712, 512] width 231 height 45
click at [1096, 360] on div "Настроить меню" at bounding box center [1019, 321] width 300 height 204
click at [1061, 267] on button "Настроить меню" at bounding box center [1058, 264] width 168 height 34
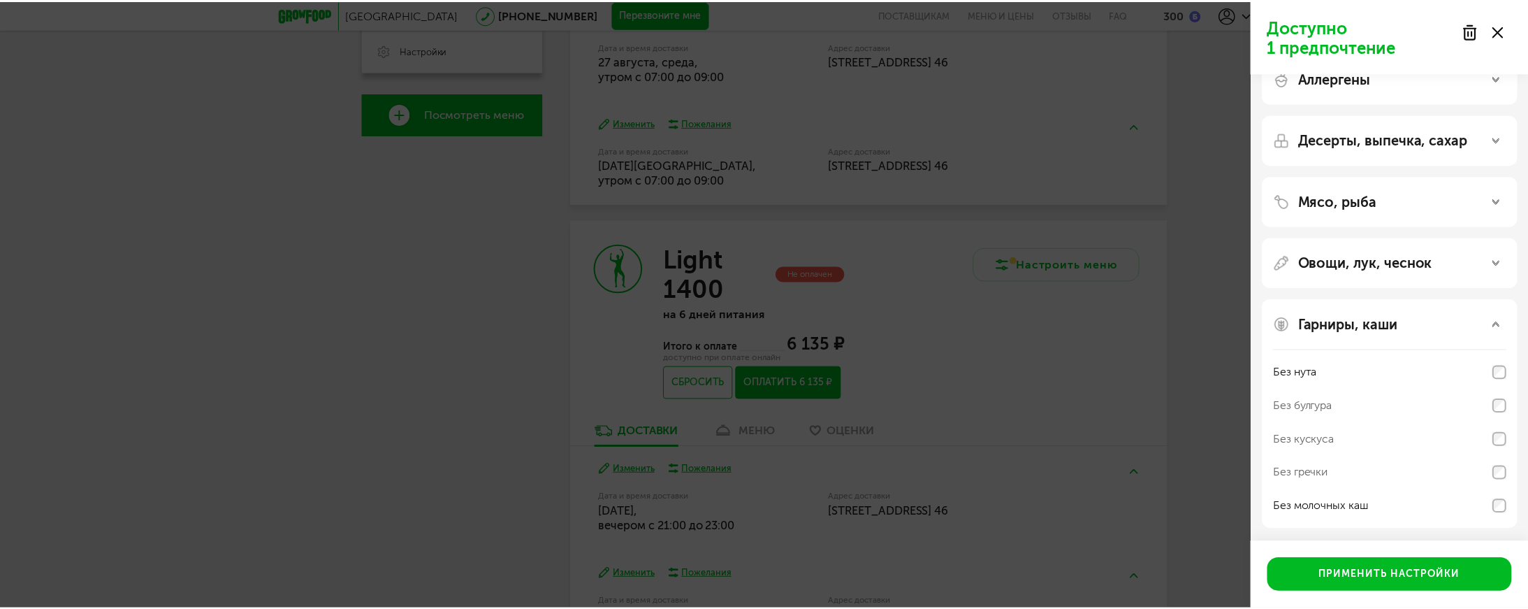
scroll to position [31, 0]
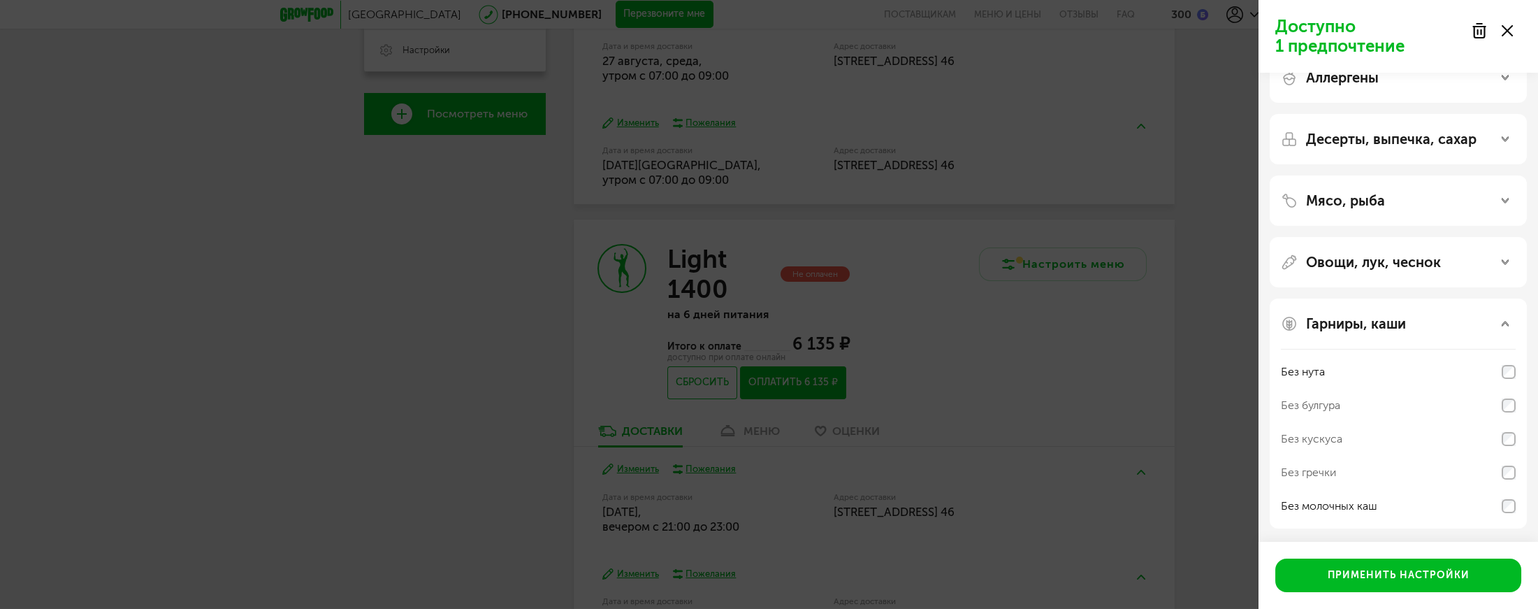
click at [1130, 328] on div "Доступно 1 предпочтение Аллергены Десерты, выпечка, сахар Мясо, рыба Овощи, лук…" at bounding box center [769, 304] width 1538 height 609
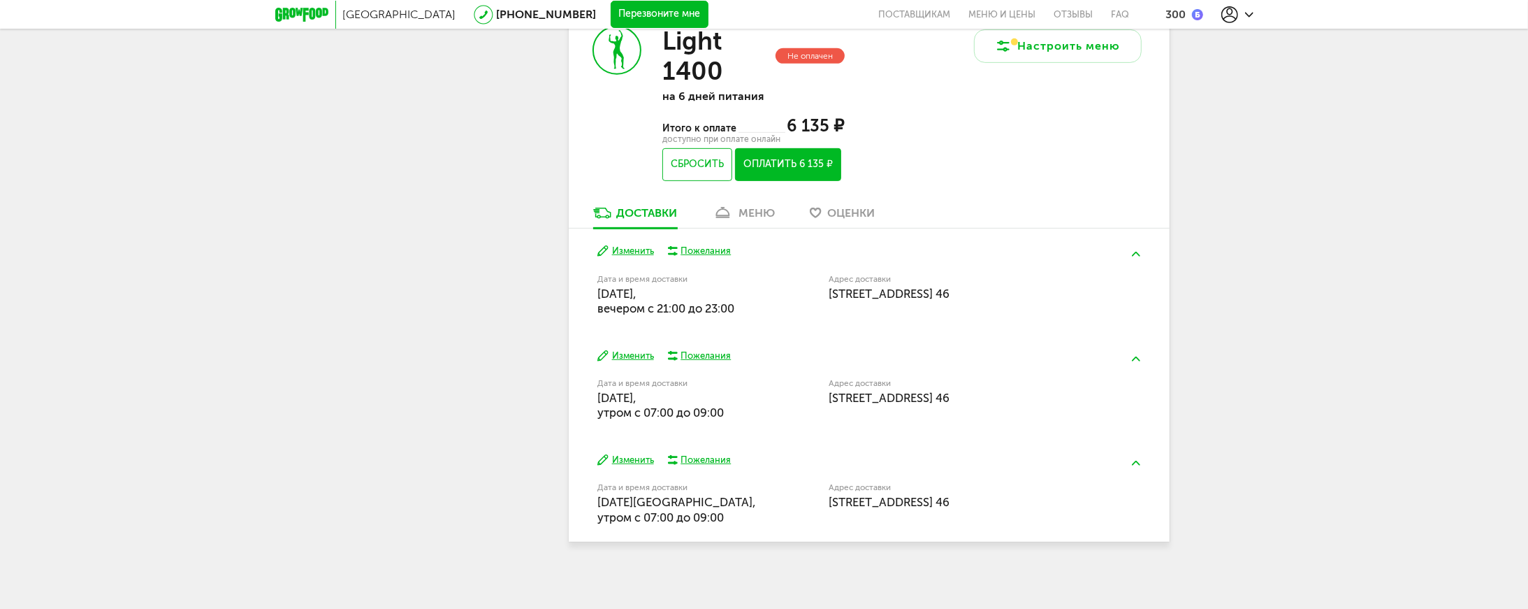
scroll to position [682, 0]
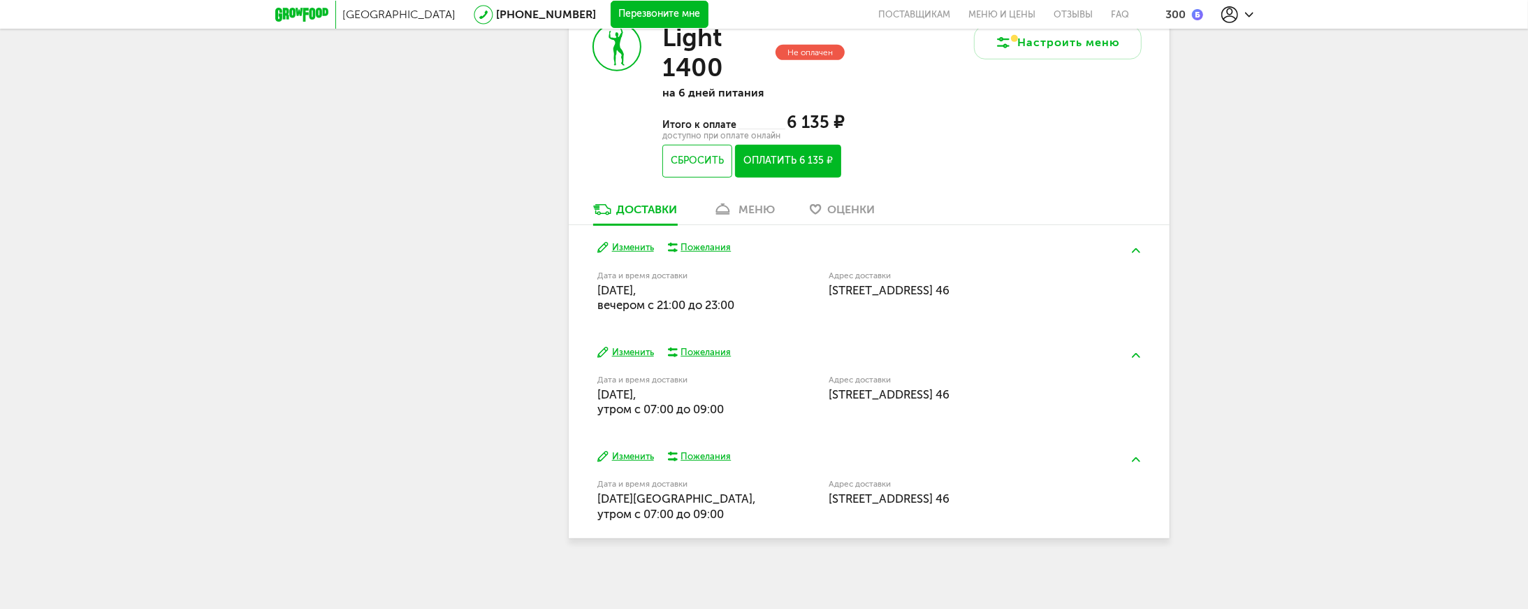
click at [637, 246] on button "Изменить" at bounding box center [625, 247] width 57 height 13
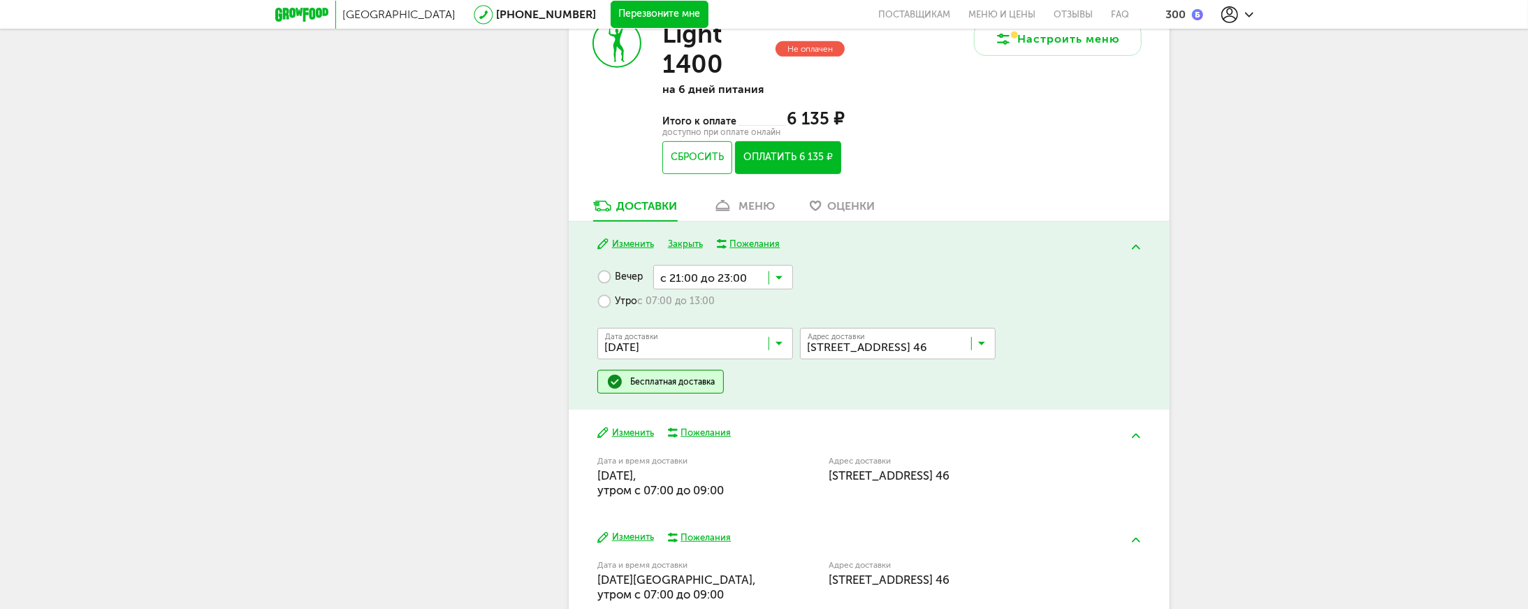
click at [628, 432] on button "Изменить" at bounding box center [625, 432] width 57 height 13
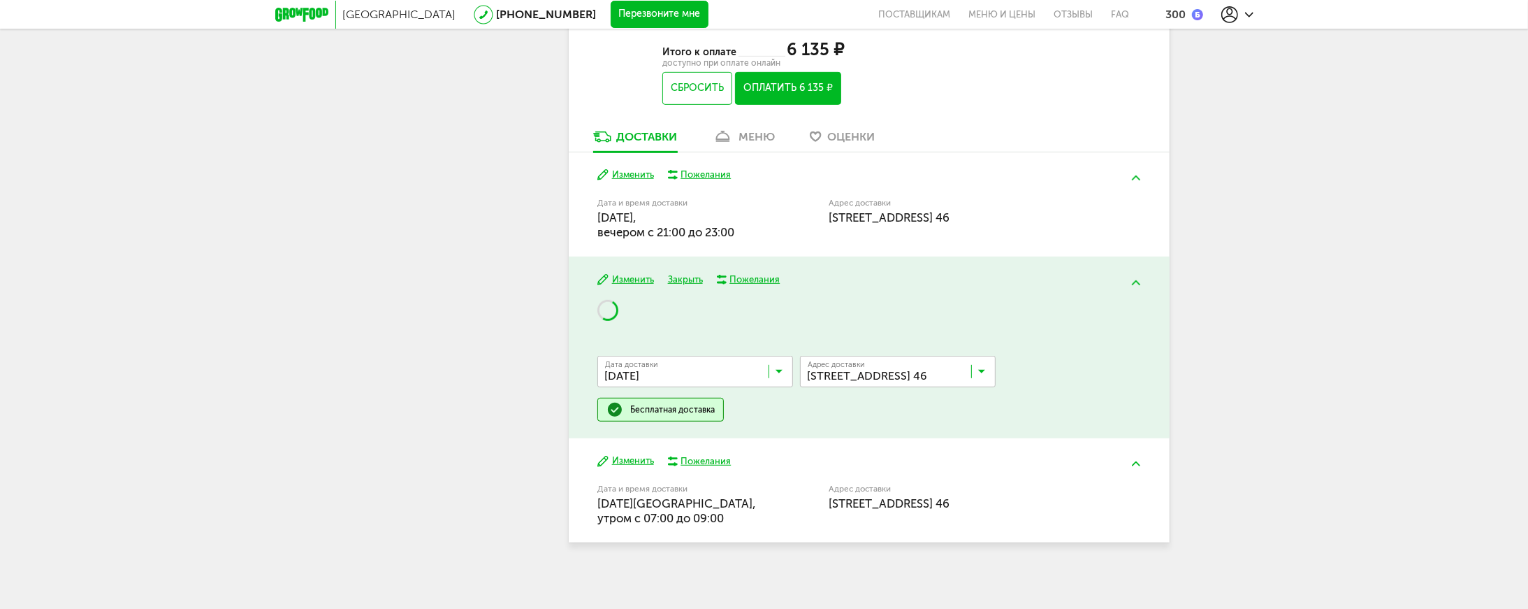
scroll to position [759, 0]
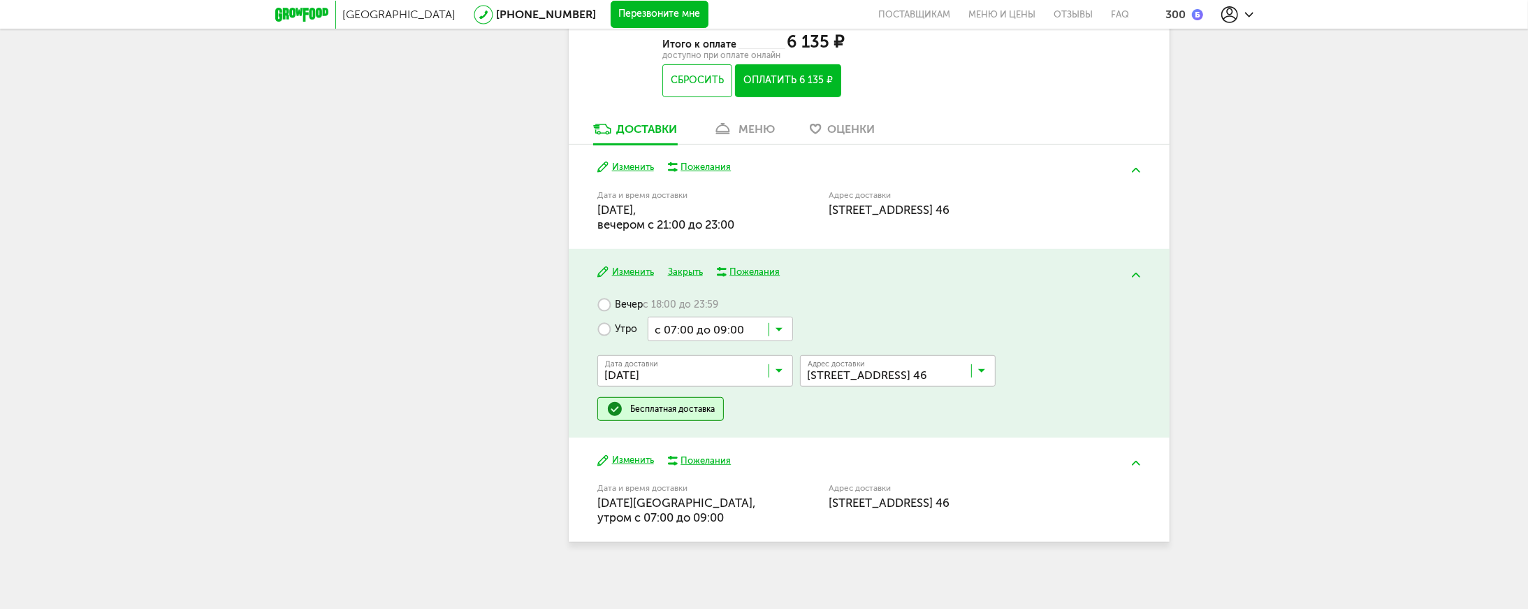
click at [628, 470] on div "Изменить Пожелания Дата и время доставки [DATE][GEOGRAPHIC_DATA], утром c 07:00…" at bounding box center [869, 489] width 601 height 104
click at [634, 453] on div "Изменить Пожелания Дата и время доставки [DATE][GEOGRAPHIC_DATA], утром c 07:00…" at bounding box center [869, 489] width 601 height 104
click at [630, 459] on button "Изменить" at bounding box center [625, 459] width 57 height 13
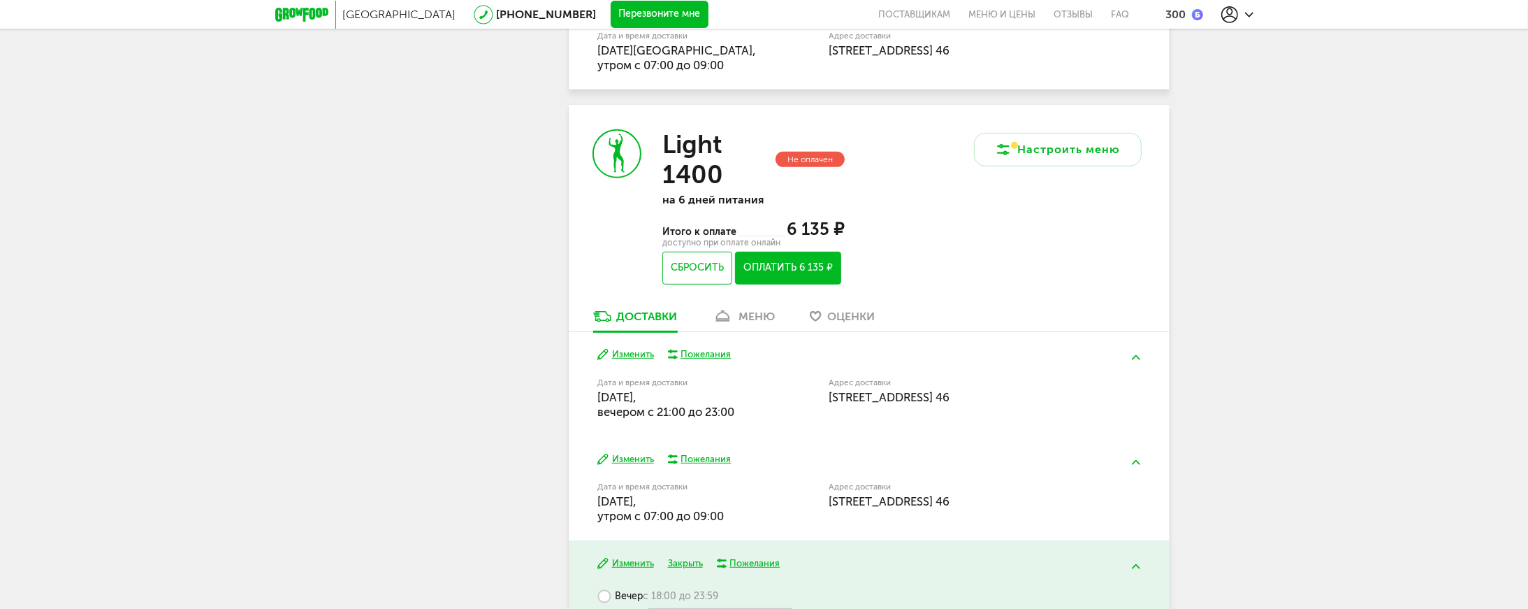
scroll to position [530, 0]
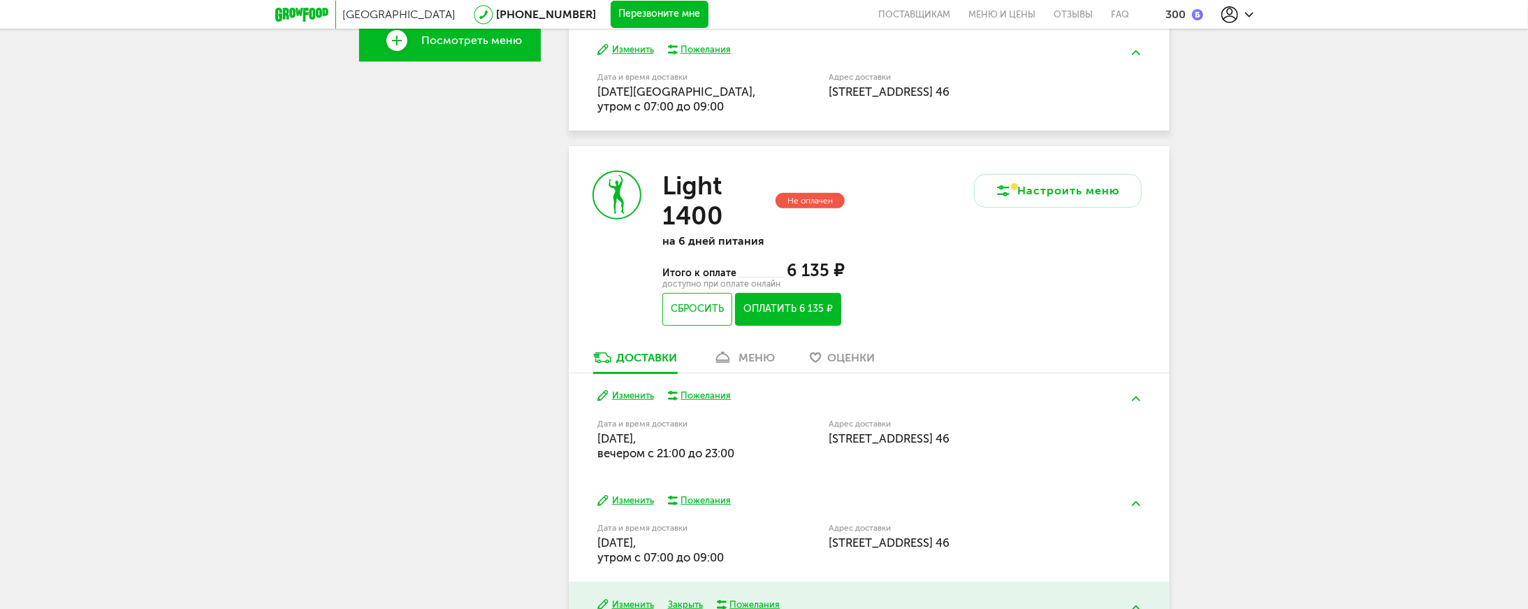
click at [978, 286] on div "Настроить меню" at bounding box center [1019, 248] width 300 height 204
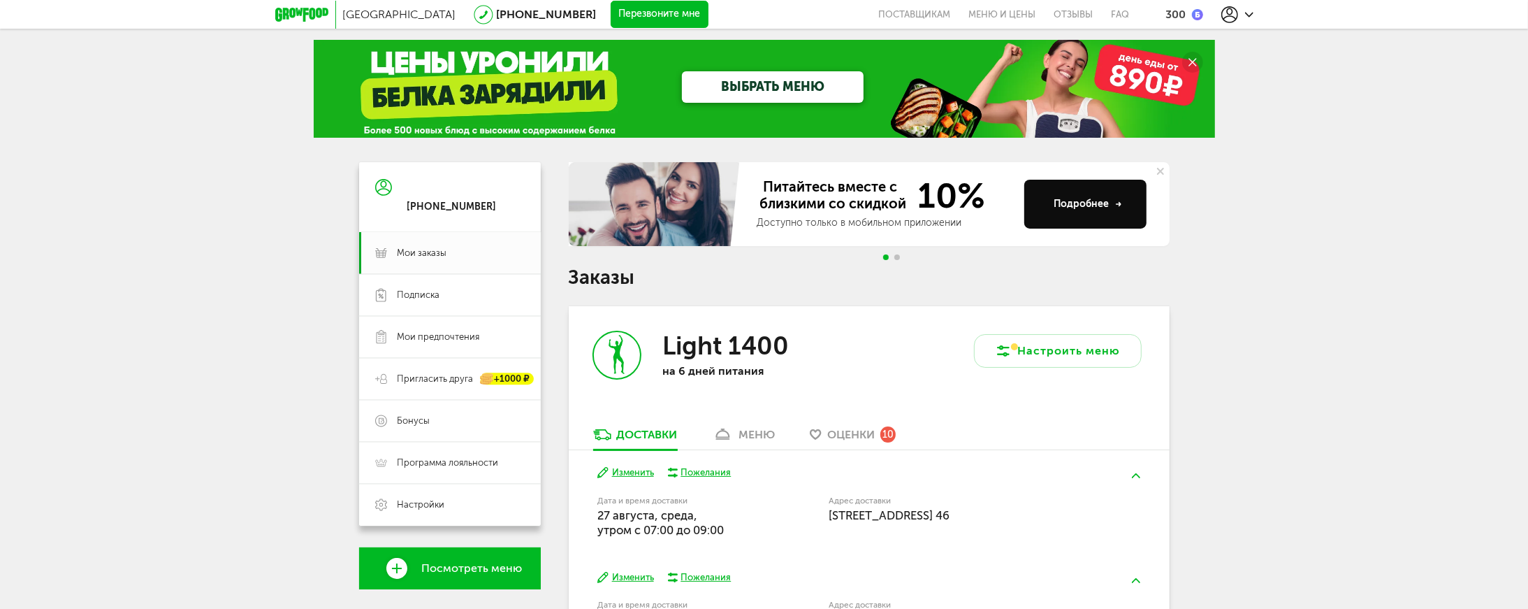
scroll to position [0, 0]
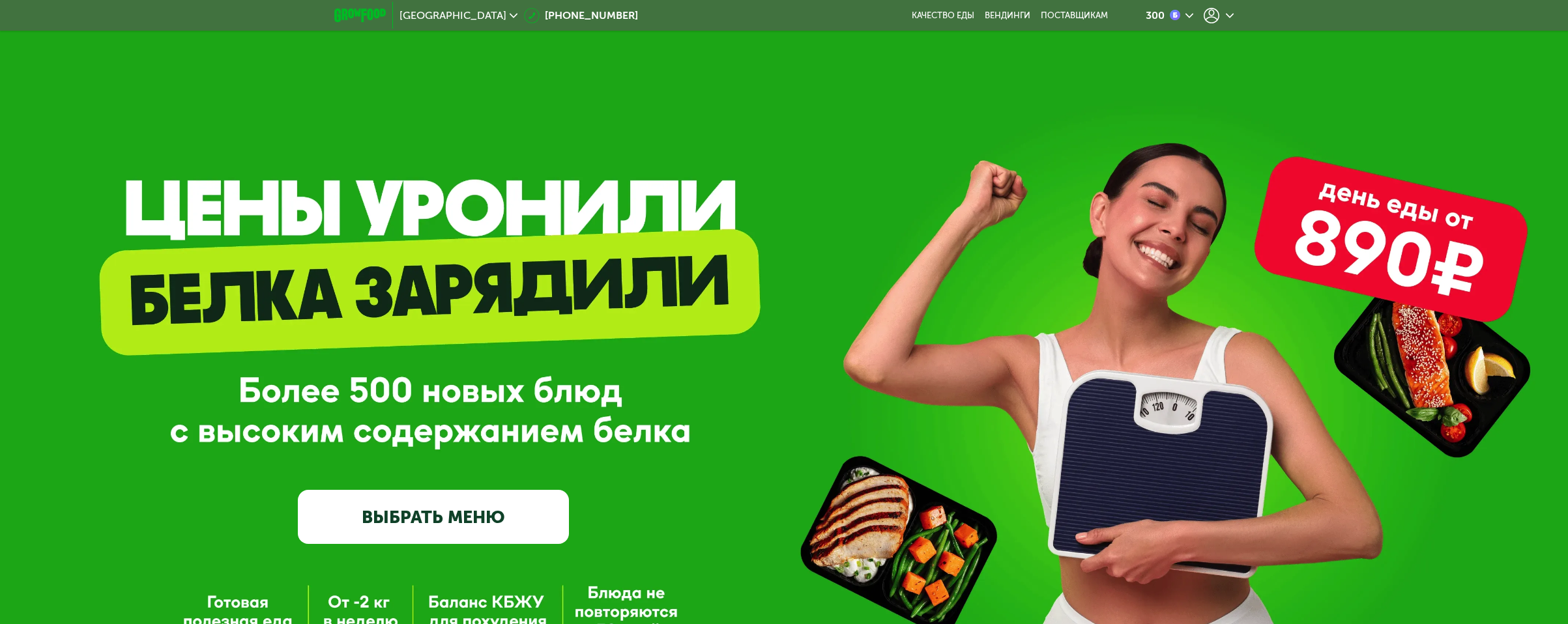
click at [711, 347] on div "GrowFood — доставка правильного питания ВЫБРАТЬ МЕНЮ" at bounding box center [784, 396] width 1568 height 294
click at [1215, 13] on icon at bounding box center [1212, 15] width 16 height 16
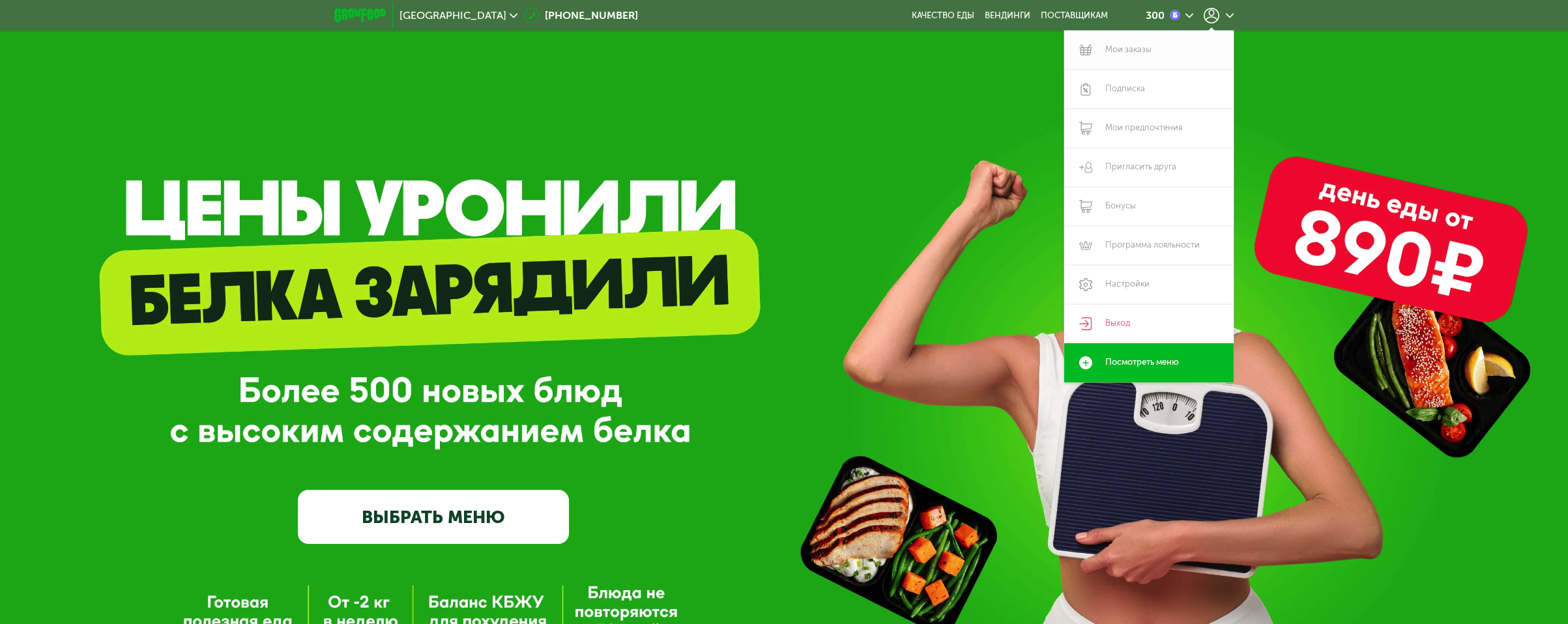
click at [1167, 48] on link "Мои заказы" at bounding box center [1149, 50] width 170 height 39
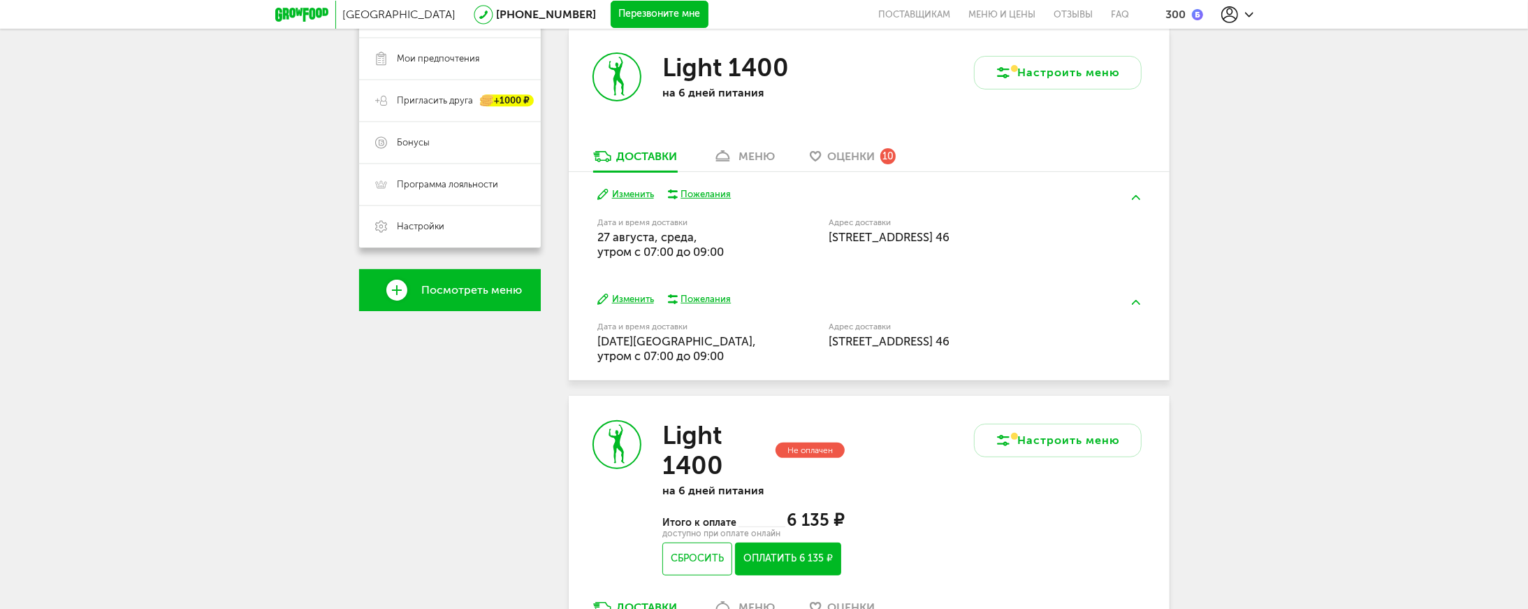
scroll to position [305, 0]
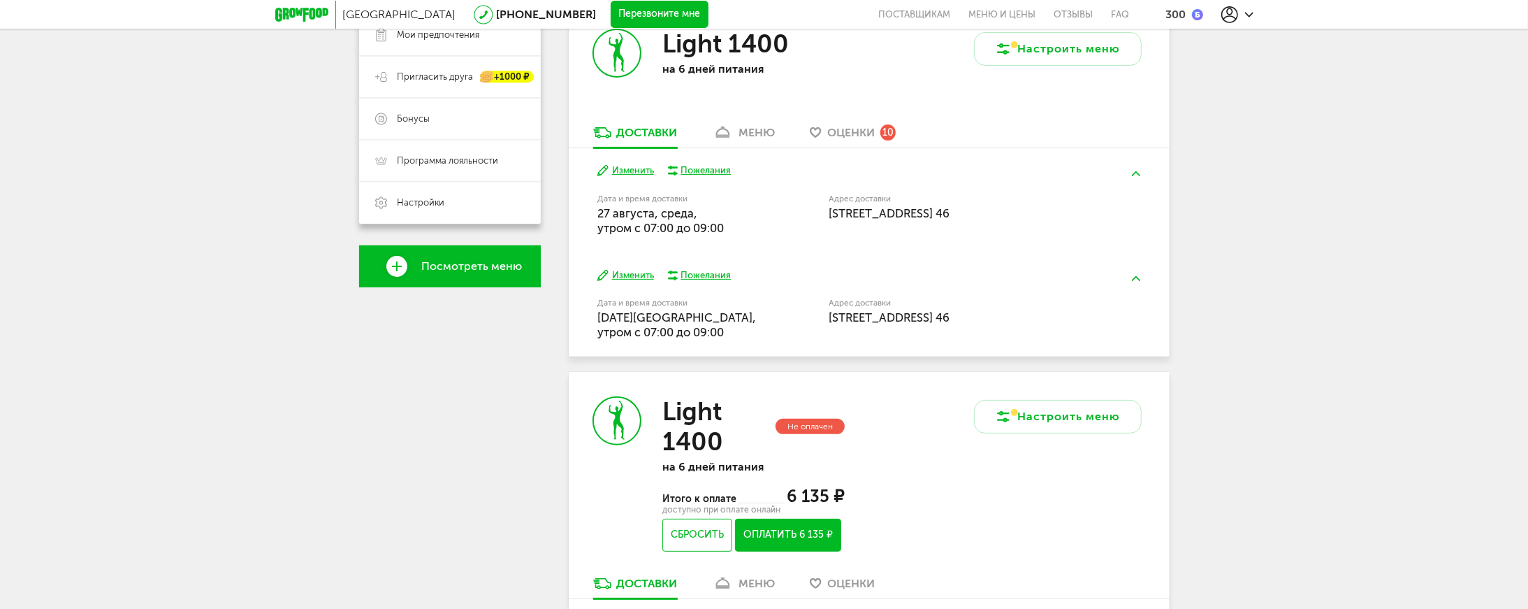
click at [759, 127] on div "меню" at bounding box center [757, 132] width 36 height 13
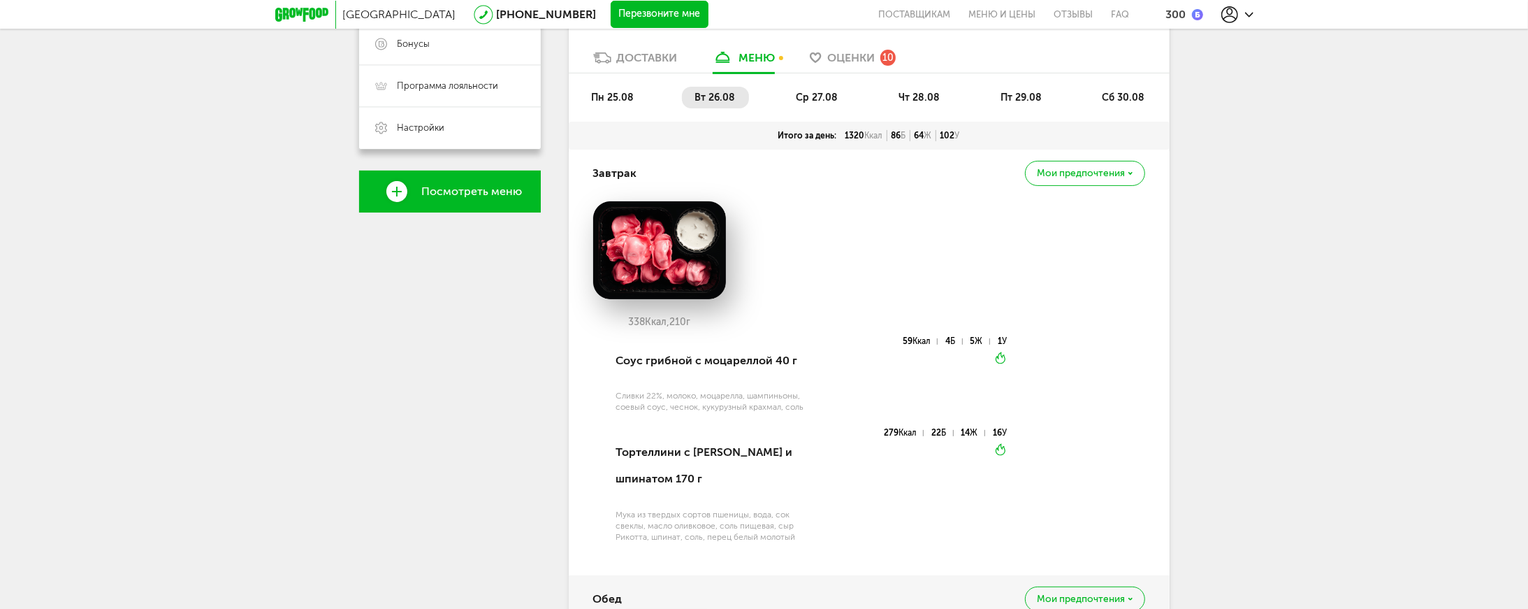
scroll to position [381, 0]
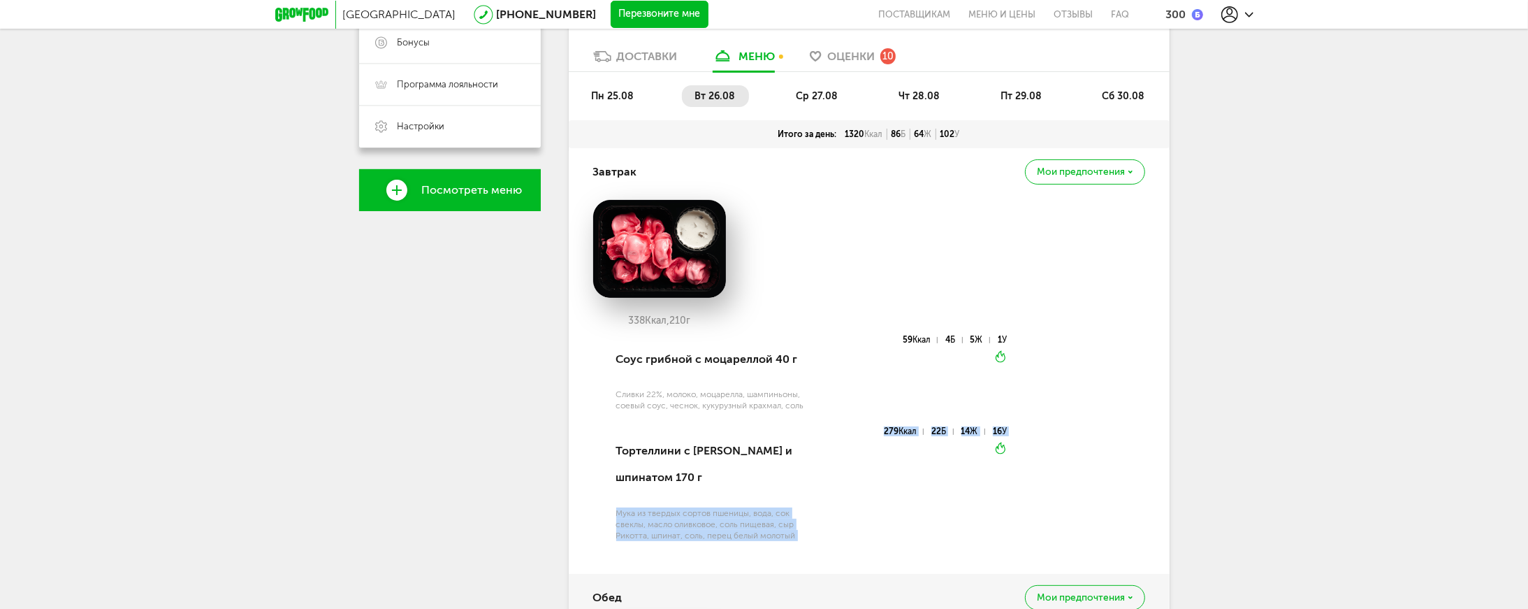
drag, startPoint x: 810, startPoint y: 535, endPoint x: 609, endPoint y: 508, distance: 202.3
click at [609, 508] on div "Соус грибной с моцареллой 40 г Сливки 22%, молоко, моцарелла, шампиньоны, соевы…" at bounding box center [800, 445] width 414 height 221
drag, startPoint x: 729, startPoint y: 517, endPoint x: 741, endPoint y: 516, distance: 11.2
copy div "Мука из твердых сортов пшеницы, вода, сок свеклы, масло оливковое, соль пищевая…"
click at [838, 489] on div "279 Ккал 22 Б 14 Ж 16 У Вкуснее разогреть" at bounding box center [908, 492] width 197 height 130
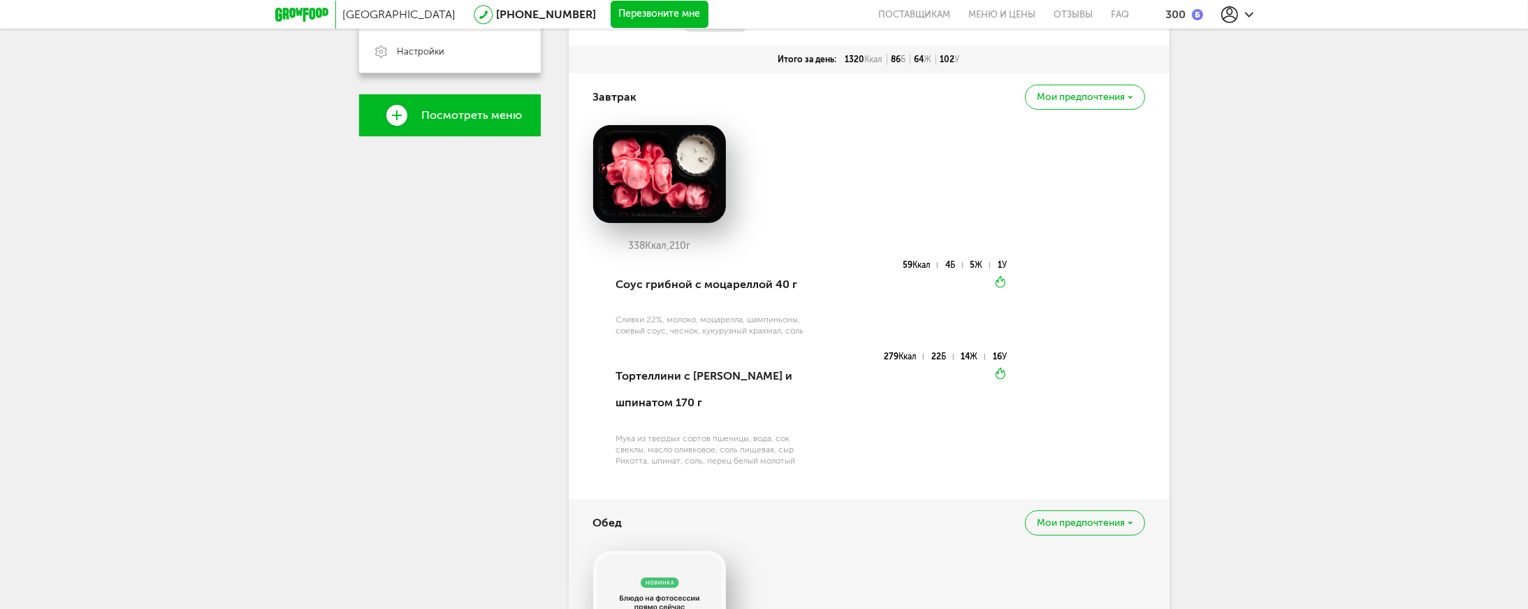
scroll to position [457, 0]
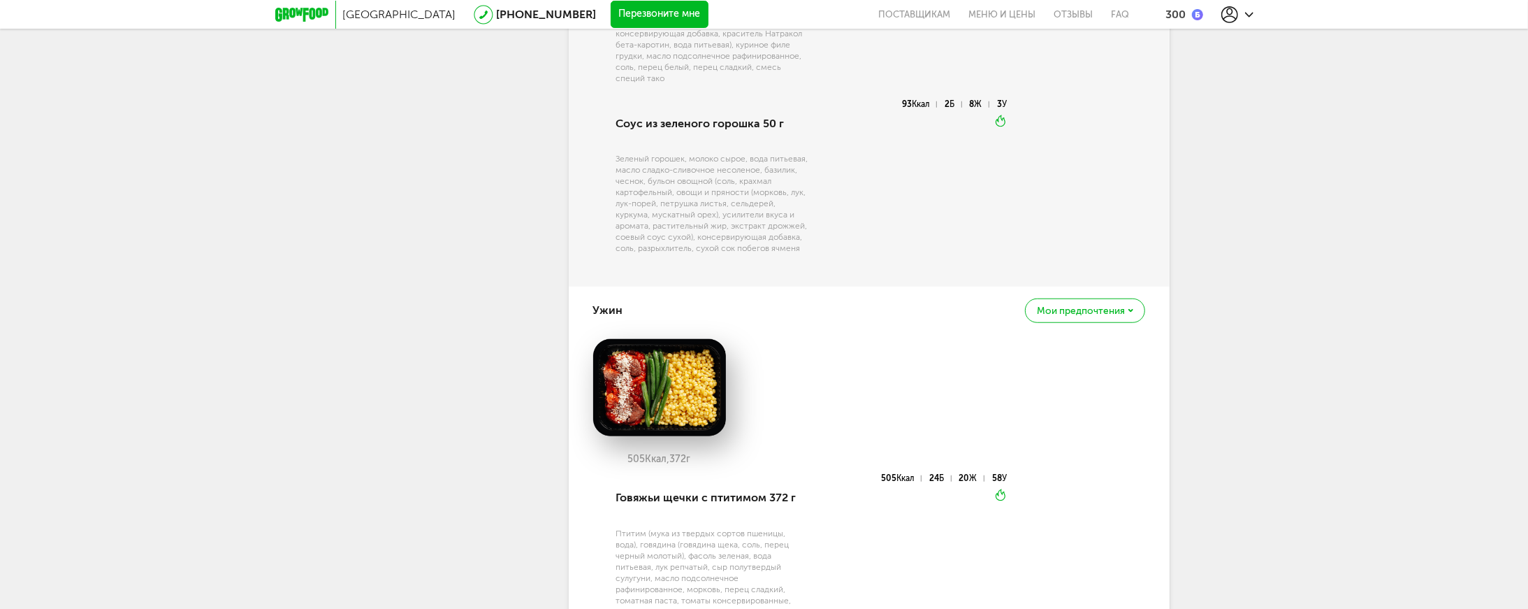
scroll to position [1295, 0]
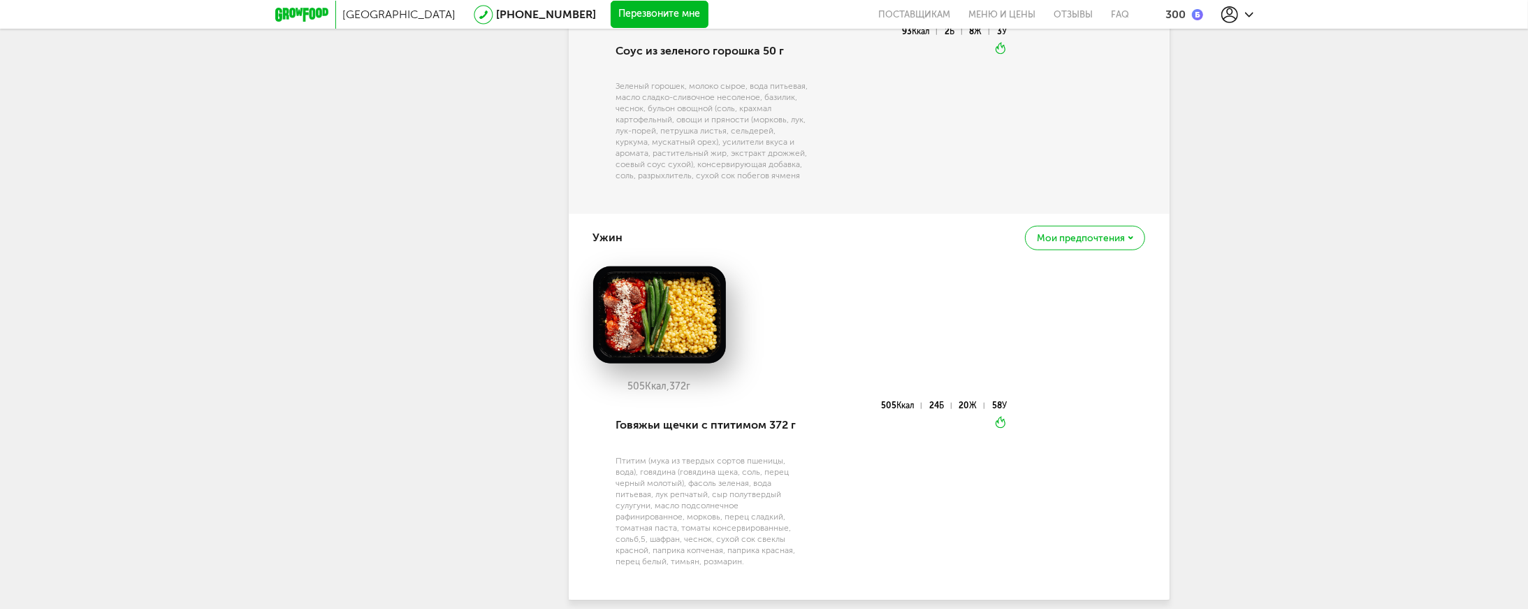
click at [507, 275] on div "+7 (915) 285-21-85 Мои заказы Подписка Мои предпочтения Пригласить друга +1000 …" at bounding box center [450, 19] width 182 height 2300
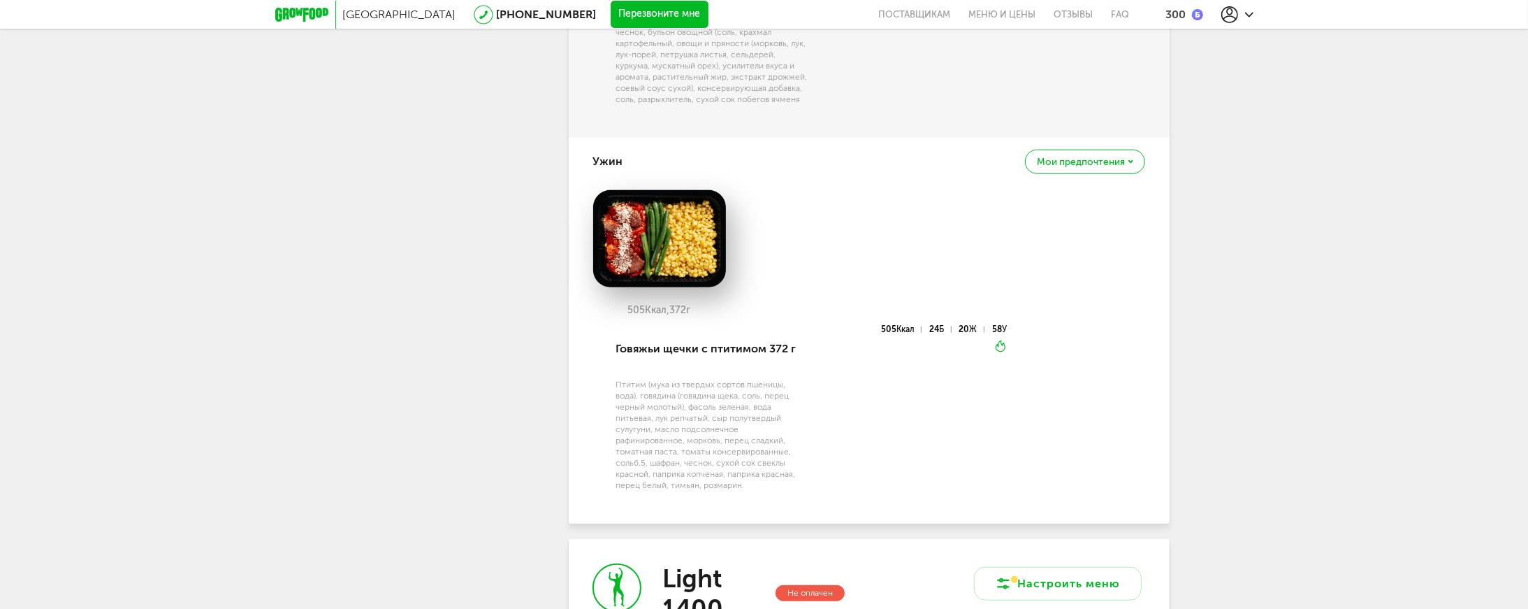
scroll to position [1448, 0]
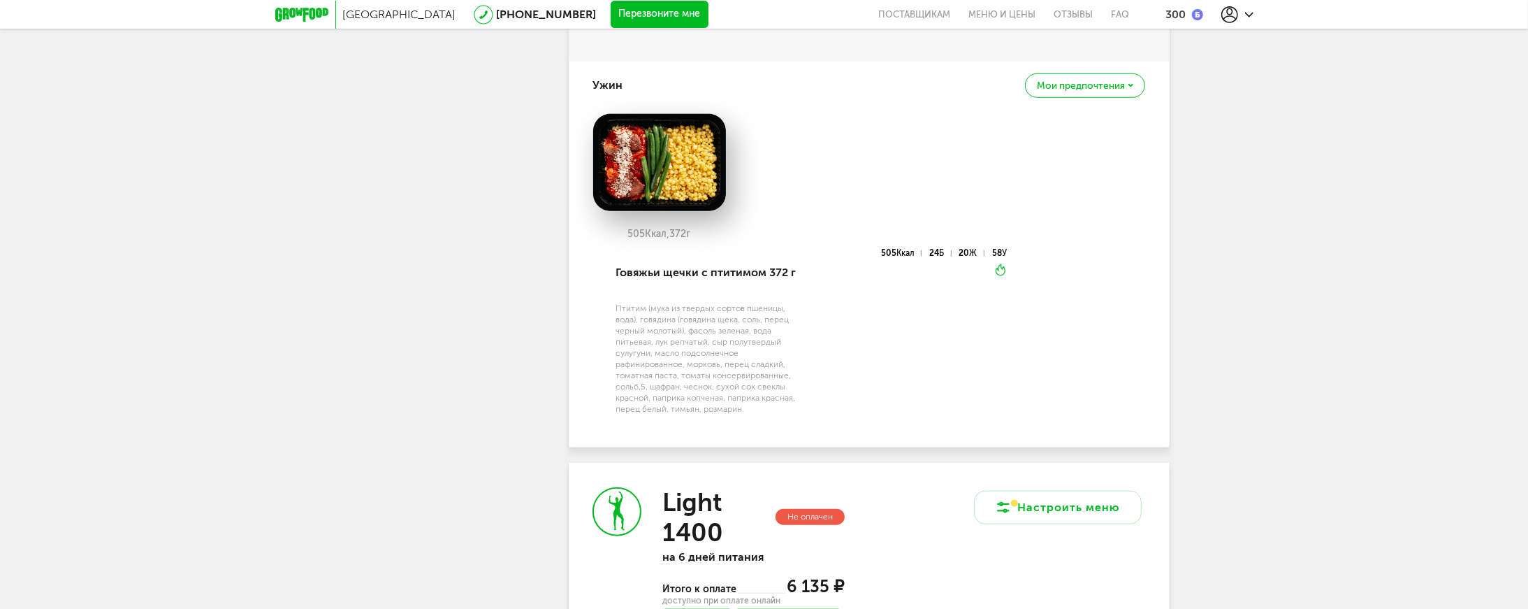
click at [641, 335] on div "Птитим (мука из твердых сортов пшеницы, вода), говядина (говядина щека, соль, п…" at bounding box center [713, 359] width 194 height 112
